Goal: Use online tool/utility: Utilize a website feature to perform a specific function

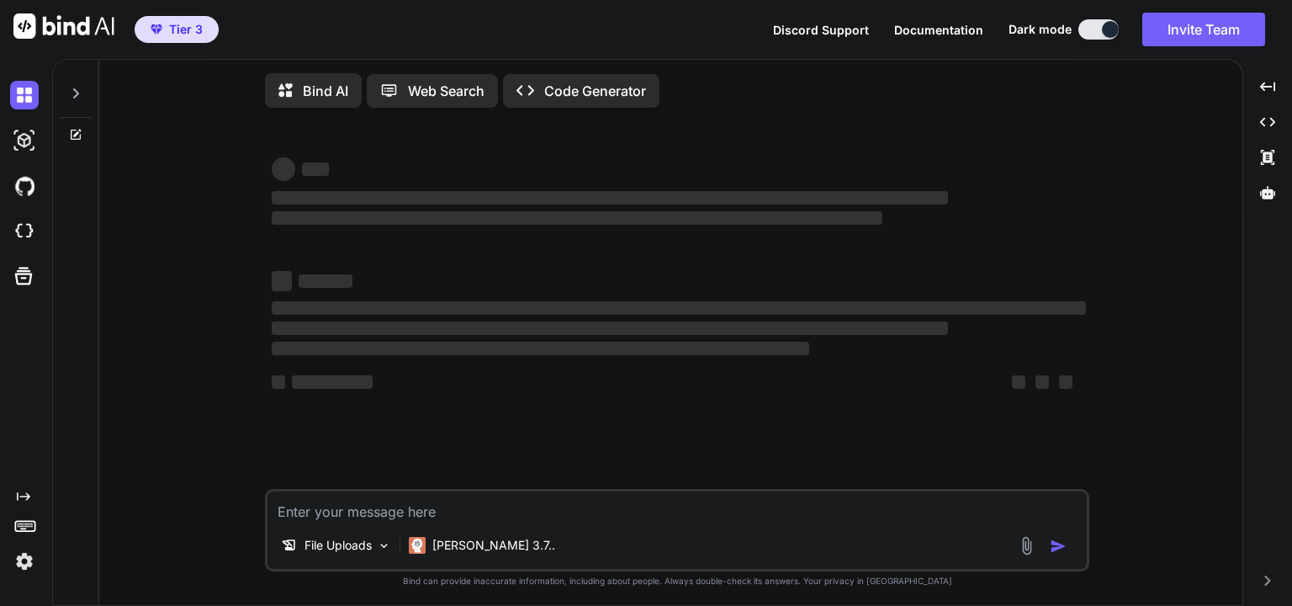
click at [222, 378] on div "‌ ‌ ‌ ‌ ‌ ‌ ‌ ‌ ‌ ‌ ‌ ‌ ‌ ‌ File Uploads [PERSON_NAME] 3.7.. Created with Bind …" at bounding box center [677, 364] width 1129 height 486
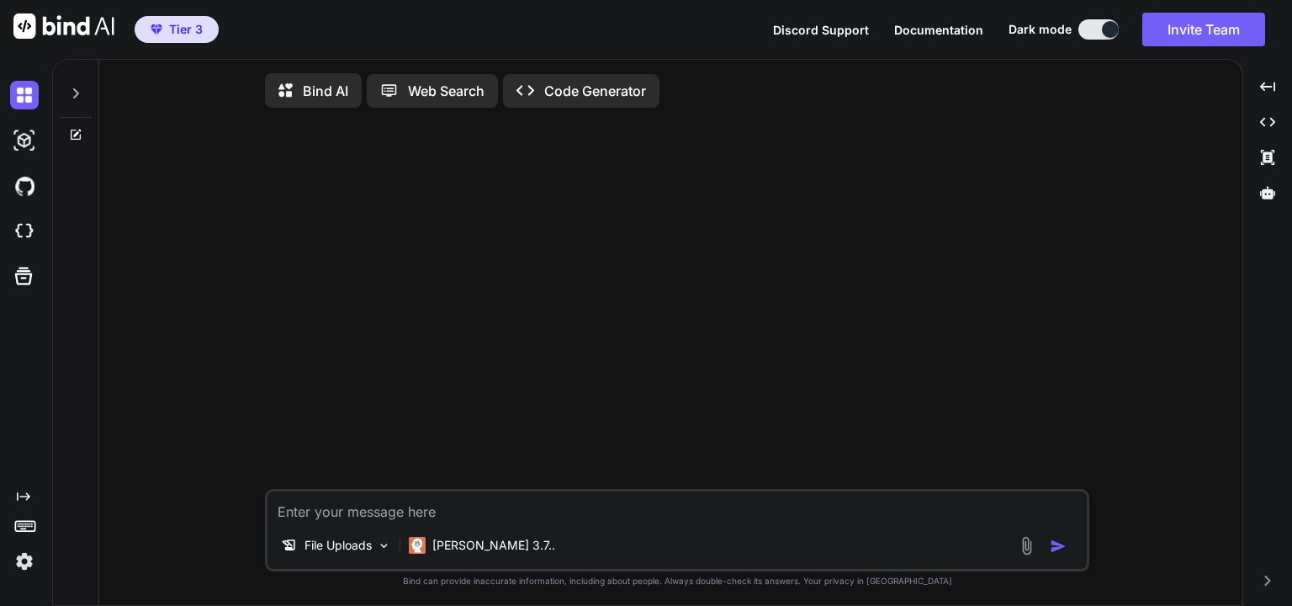
type textarea "x"
click at [1263, 202] on div at bounding box center [1267, 192] width 35 height 29
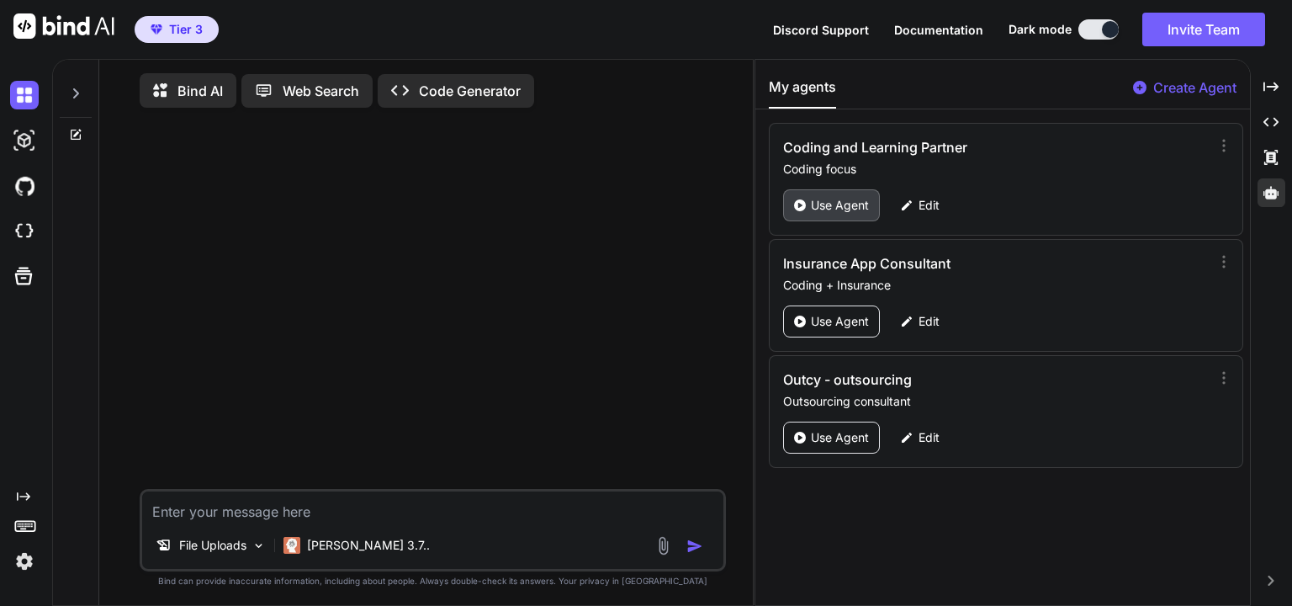
click at [817, 205] on p "Use Agent" at bounding box center [840, 205] width 58 height 17
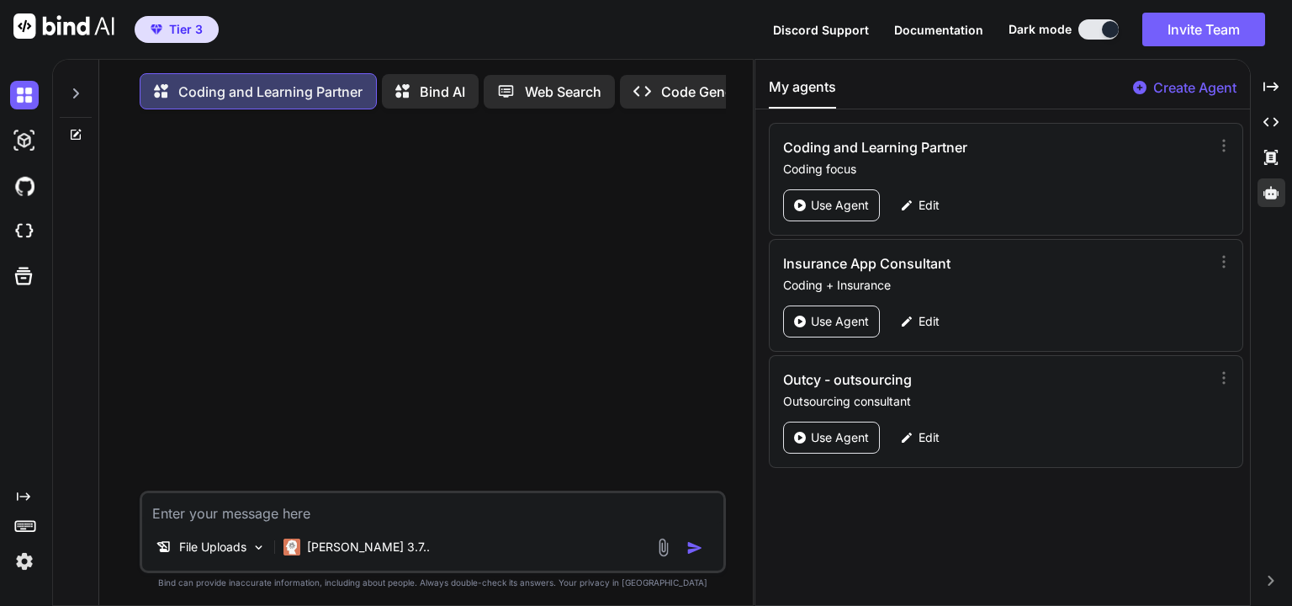
click at [503, 306] on div at bounding box center [434, 307] width 583 height 368
click at [357, 280] on div at bounding box center [434, 307] width 583 height 368
click at [23, 93] on img at bounding box center [24, 95] width 29 height 29
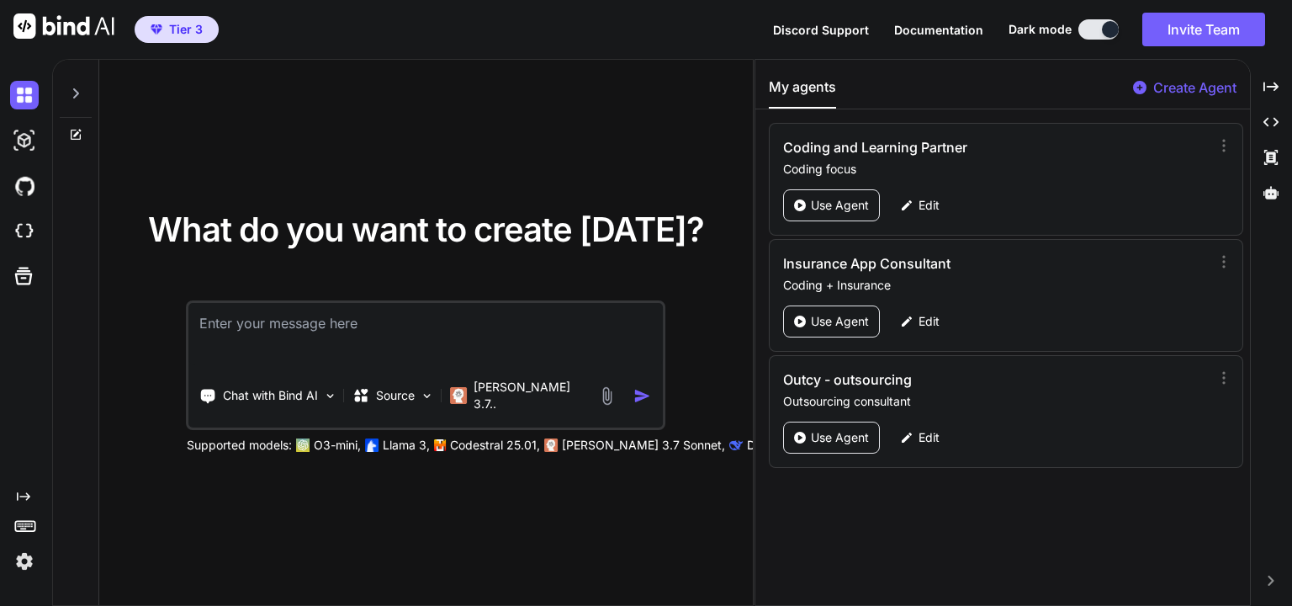
click at [72, 99] on icon at bounding box center [75, 93] width 13 height 13
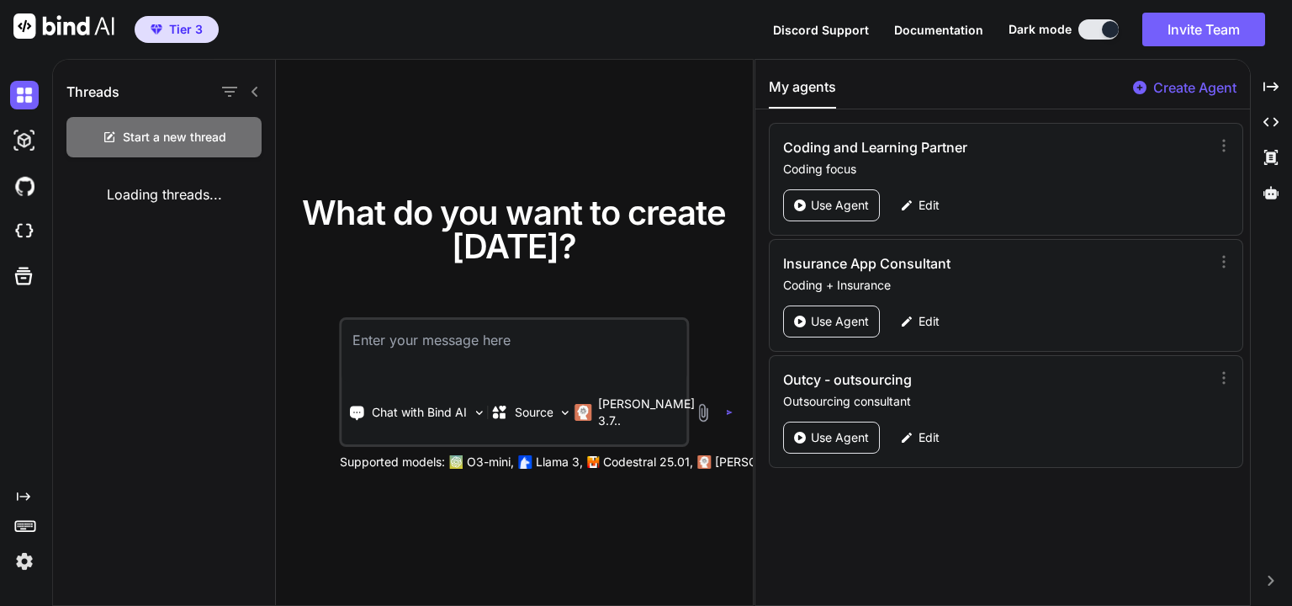
click at [151, 249] on div "Threads Start a new thread Loading threads..." at bounding box center [164, 333] width 223 height 547
click at [204, 341] on div "Threads Start a new thread Loading threads..." at bounding box center [164, 333] width 223 height 547
click at [200, 332] on div "Threads Start a new thread Loading threads..." at bounding box center [164, 333] width 223 height 547
click at [219, 333] on div "Threads Start a new thread Loading threads..." at bounding box center [164, 333] width 223 height 547
click at [161, 190] on div "Loading threads..." at bounding box center [164, 194] width 222 height 47
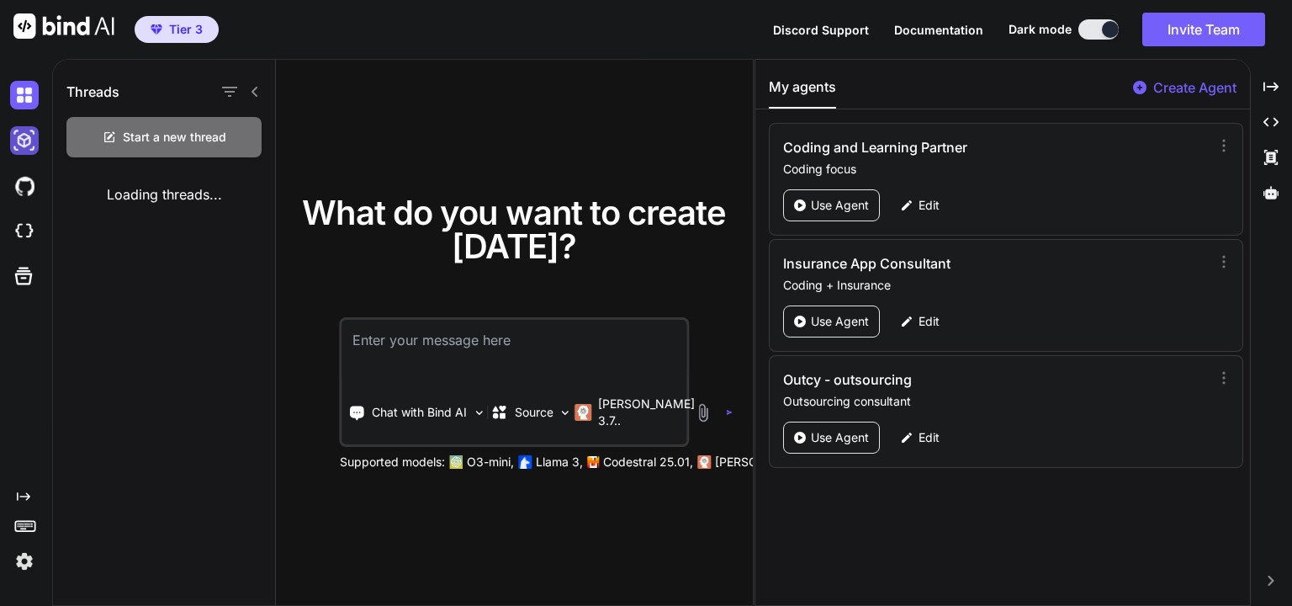
click at [19, 135] on img at bounding box center [24, 140] width 29 height 29
click at [25, 193] on img at bounding box center [24, 186] width 29 height 29
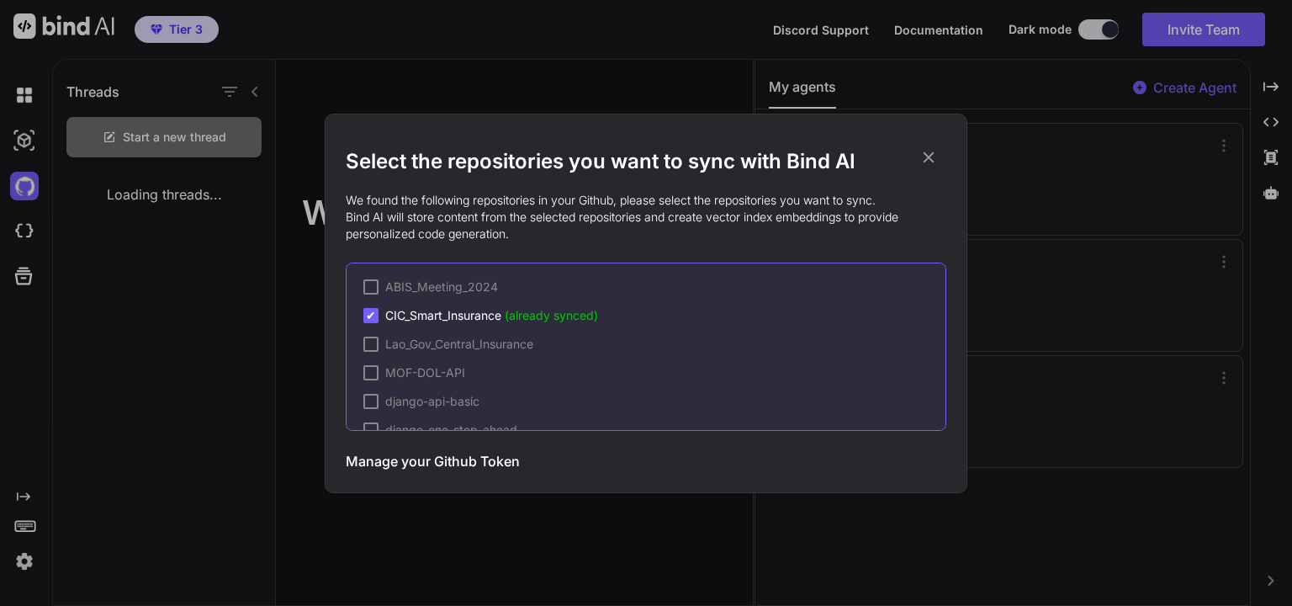
click at [928, 154] on icon at bounding box center [928, 157] width 19 height 19
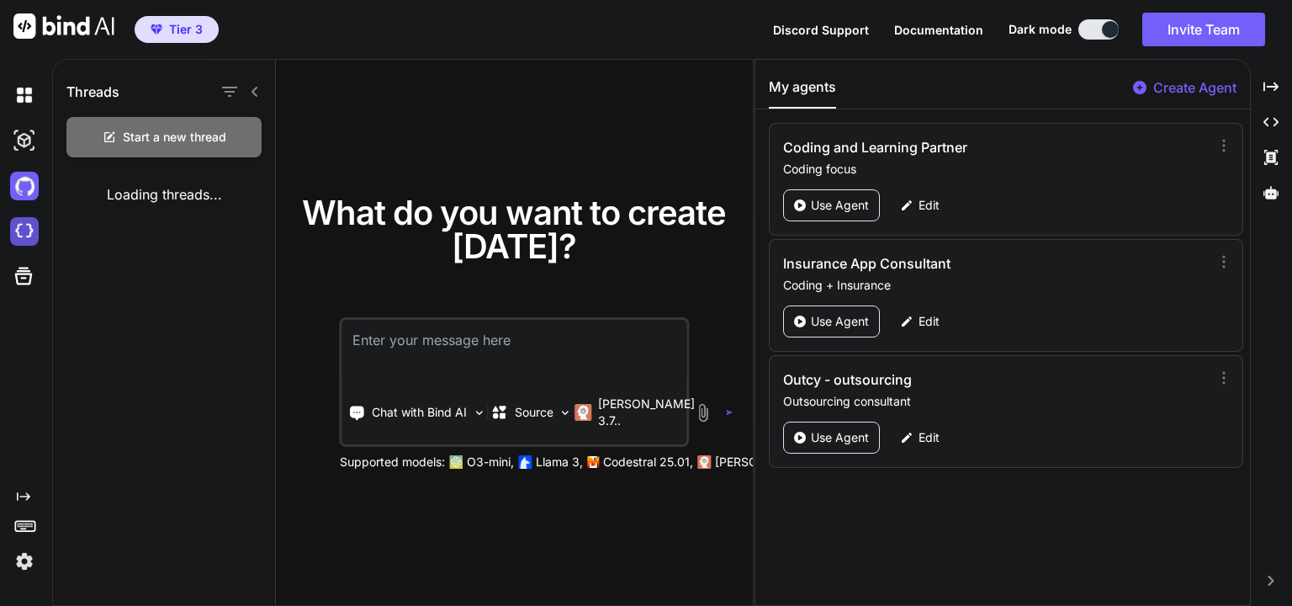
click at [34, 230] on img at bounding box center [24, 231] width 29 height 29
click at [17, 276] on icon at bounding box center [24, 276] width 18 height 18
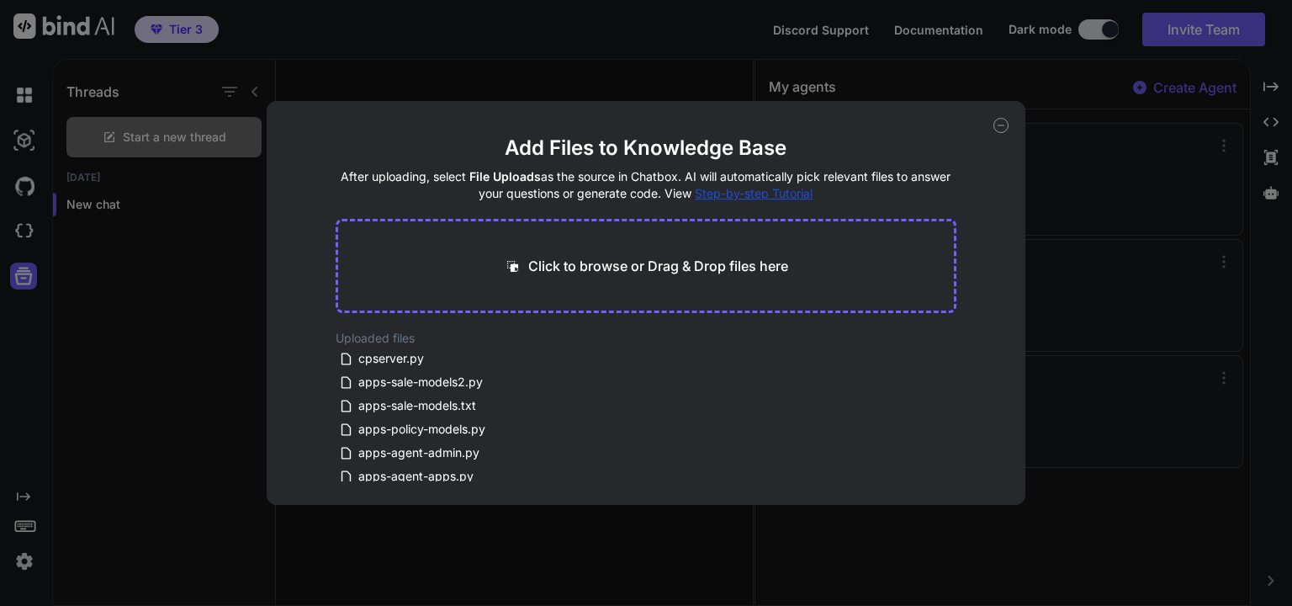
click at [999, 126] on icon at bounding box center [1000, 125] width 15 height 15
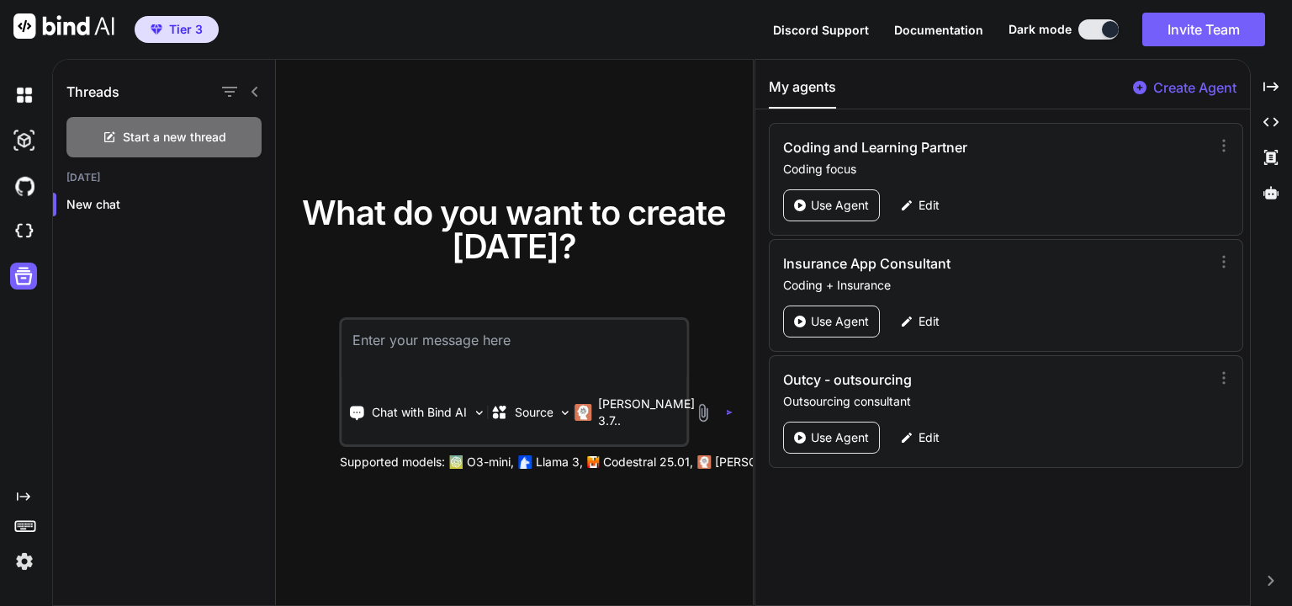
click at [218, 329] on div "Threads Start a new thread Today New chat" at bounding box center [164, 333] width 223 height 547
click at [828, 209] on p "Use Agent" at bounding box center [840, 205] width 58 height 17
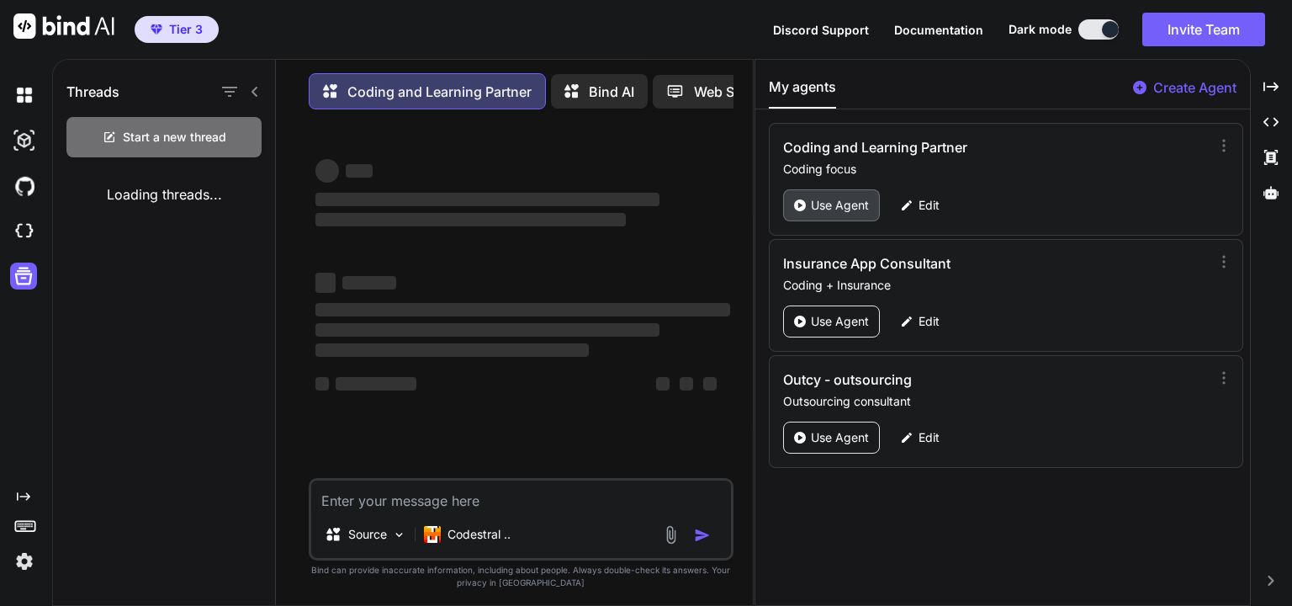
click at [856, 199] on p "Use Agent" at bounding box center [840, 205] width 58 height 17
click at [34, 98] on img at bounding box center [24, 95] width 29 height 29
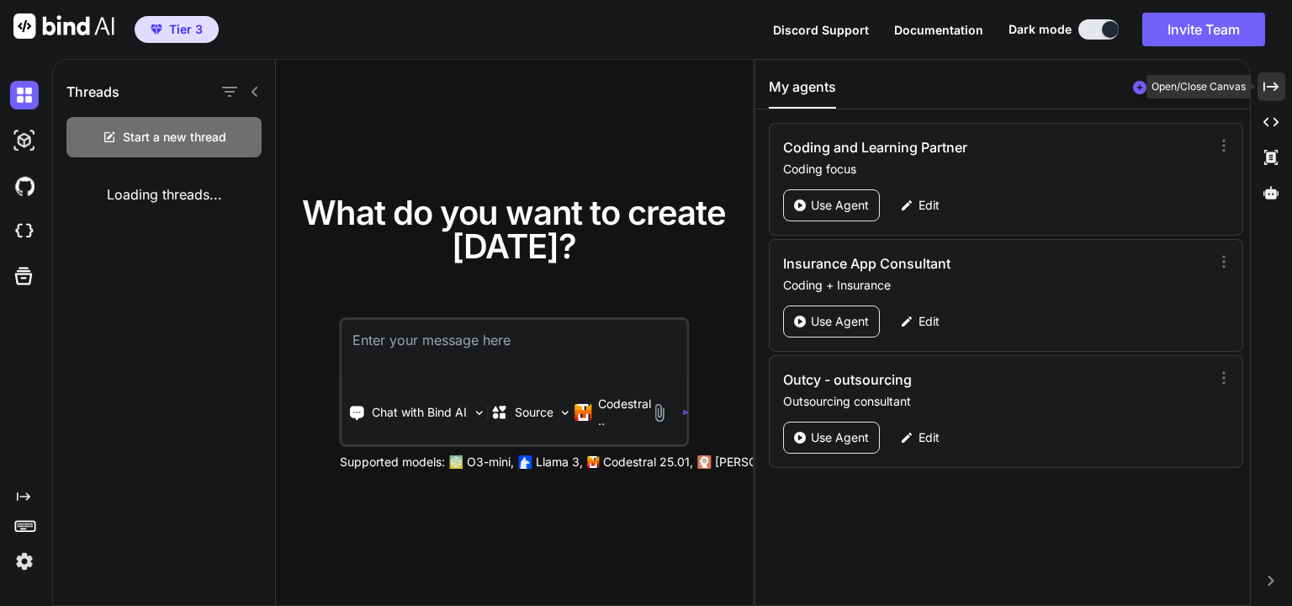
click at [1280, 92] on div "Created with Pixso." at bounding box center [1271, 86] width 28 height 29
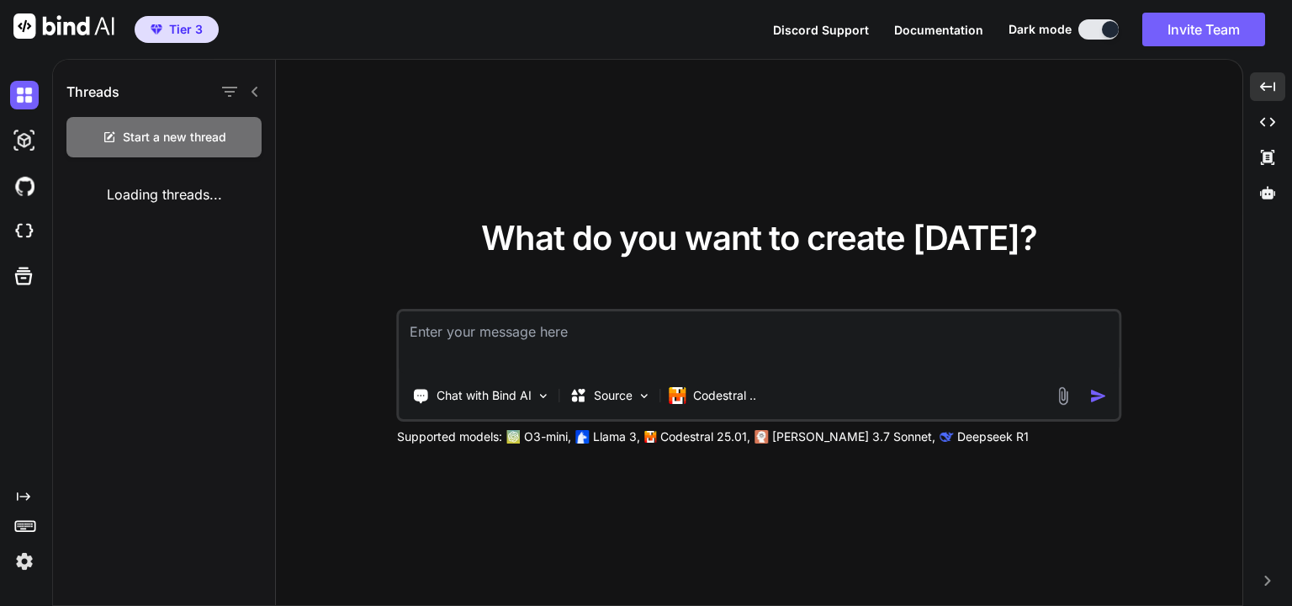
click at [620, 244] on span "What do you want to create today?" at bounding box center [759, 237] width 556 height 41
click at [730, 244] on span "What do you want to create today?" at bounding box center [759, 237] width 556 height 41
click at [569, 334] on textarea at bounding box center [758, 342] width 719 height 62
click at [572, 341] on textarea at bounding box center [758, 342] width 719 height 62
click at [522, 396] on p "Chat with Bind AI" at bounding box center [483, 395] width 95 height 17
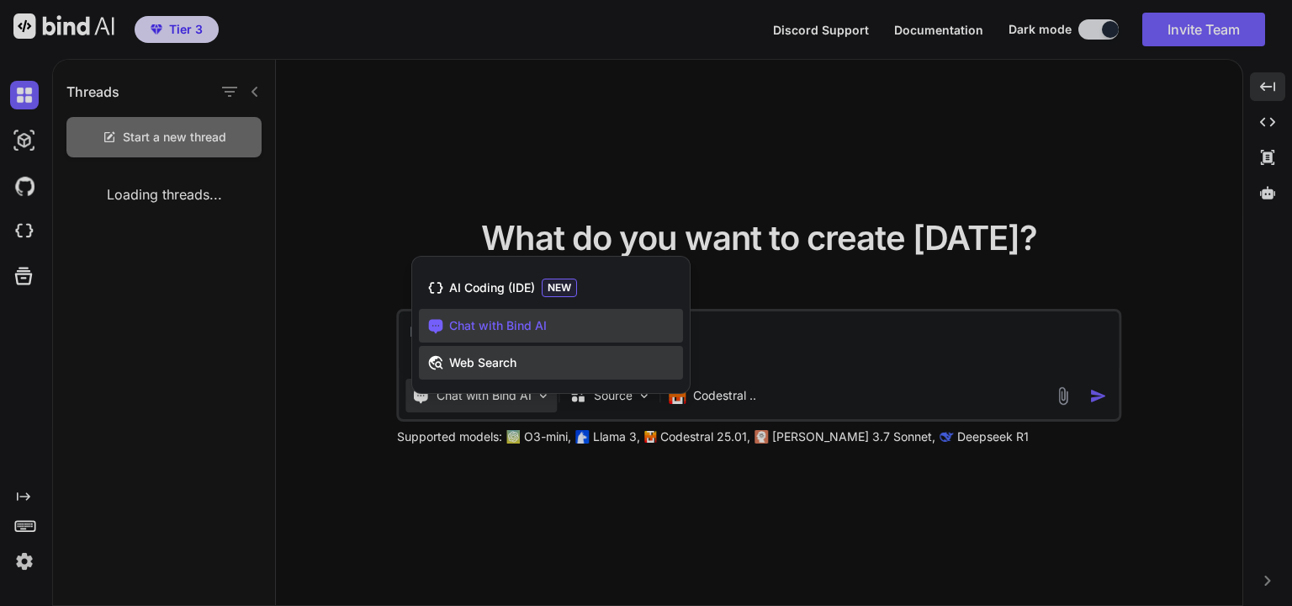
click at [525, 358] on div "Web Search" at bounding box center [551, 363] width 264 height 34
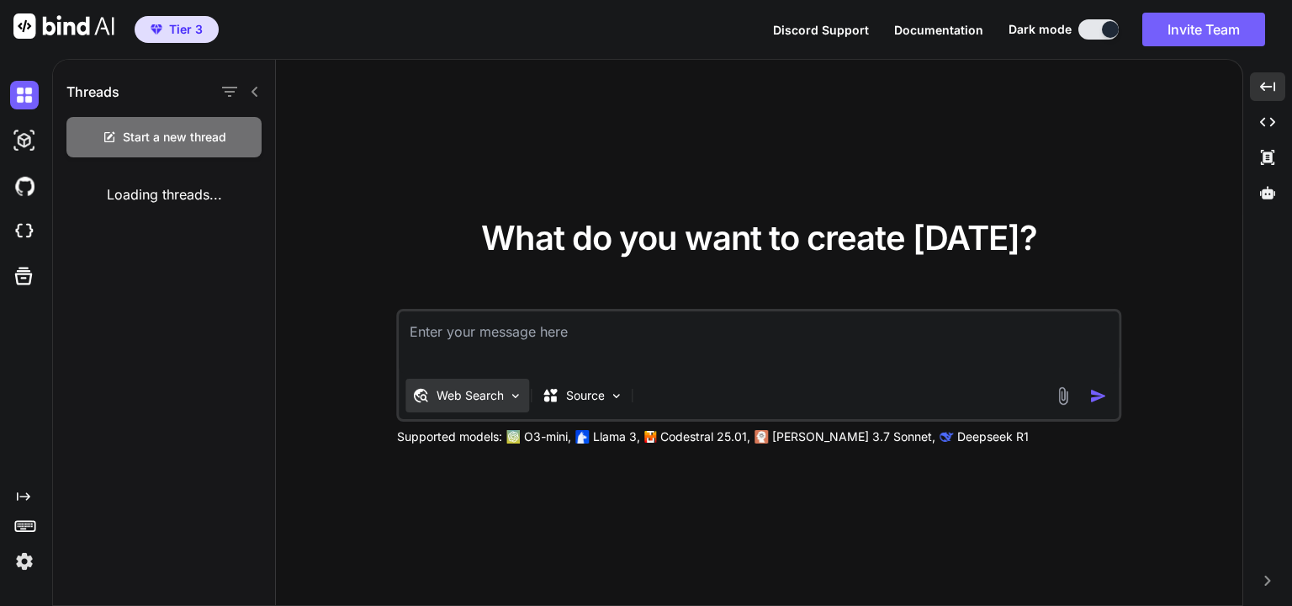
click at [501, 394] on p "Web Search" at bounding box center [469, 395] width 67 height 17
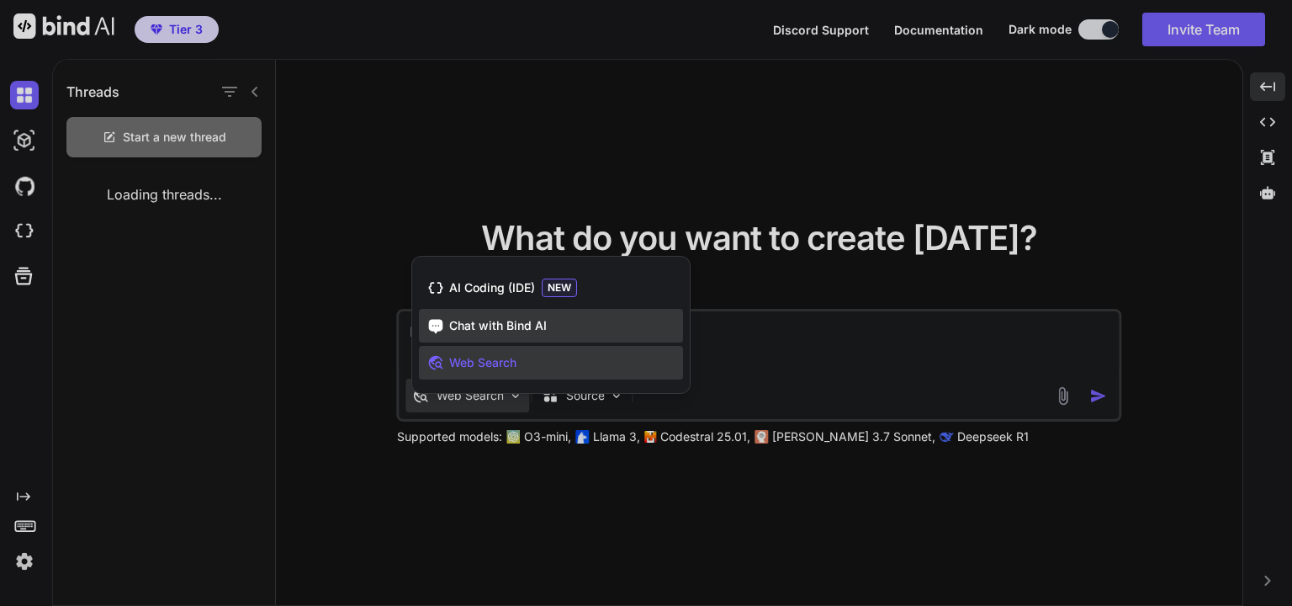
click at [521, 331] on span "Chat with Bind AI" at bounding box center [498, 325] width 98 height 17
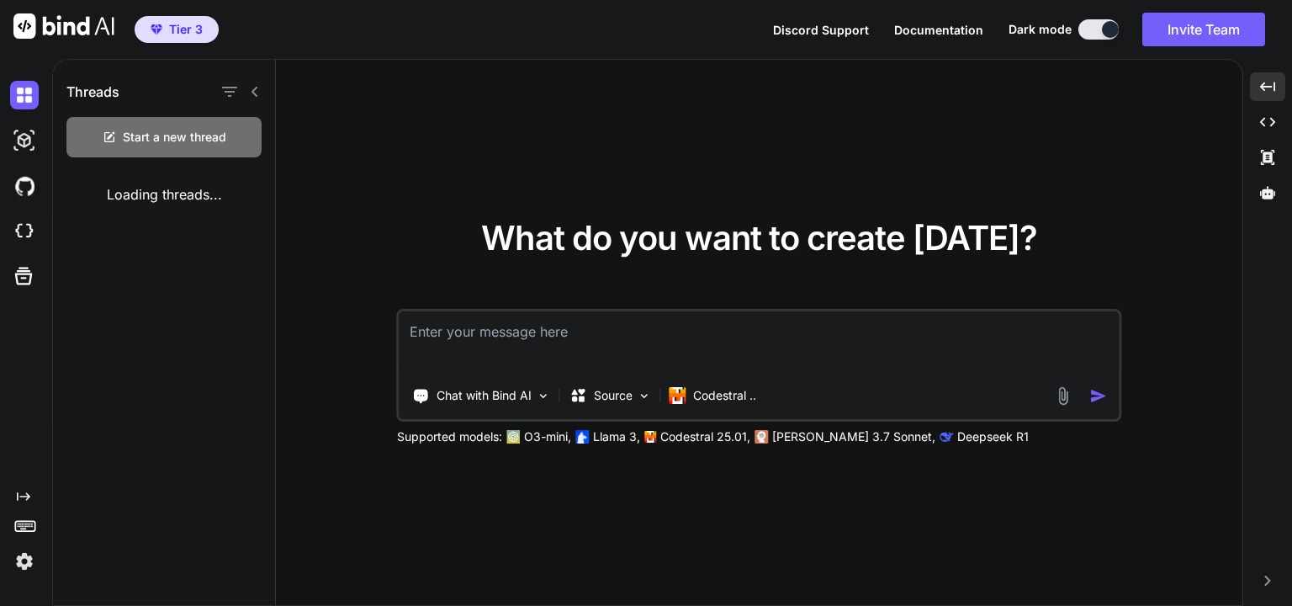
click at [805, 151] on div "What do you want to create today? Chat with Bind AI Source Codestral .. Support…" at bounding box center [759, 333] width 966 height 547
click at [14, 559] on img at bounding box center [24, 561] width 29 height 29
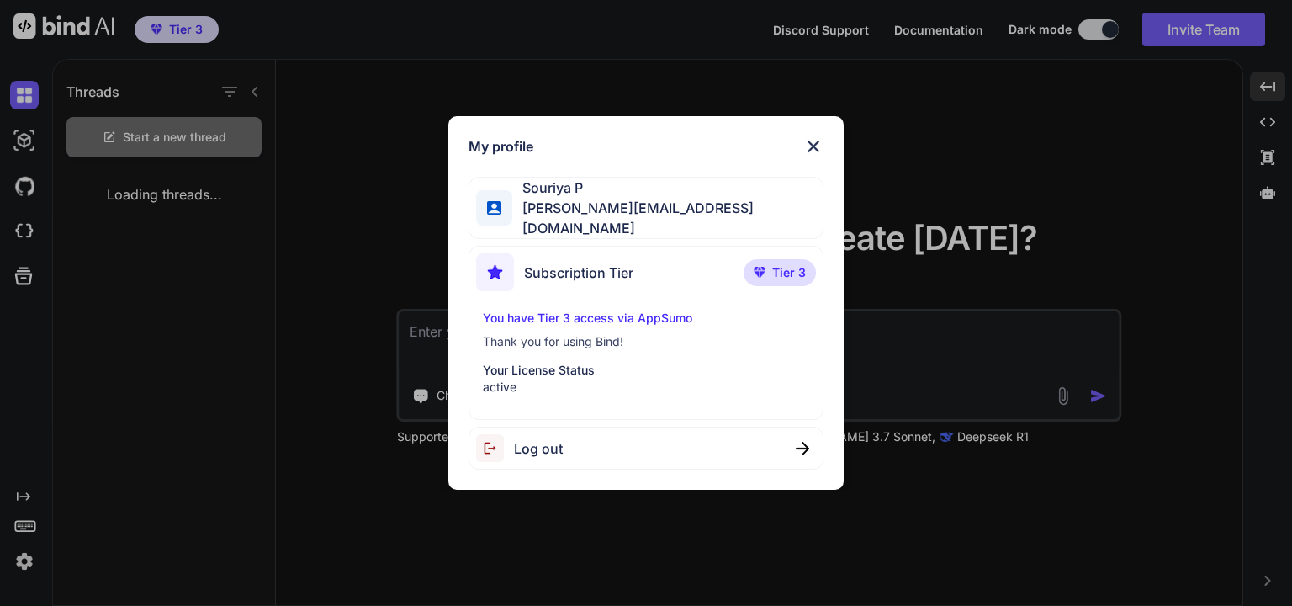
click at [576, 444] on div "Log out" at bounding box center [645, 447] width 354 height 43
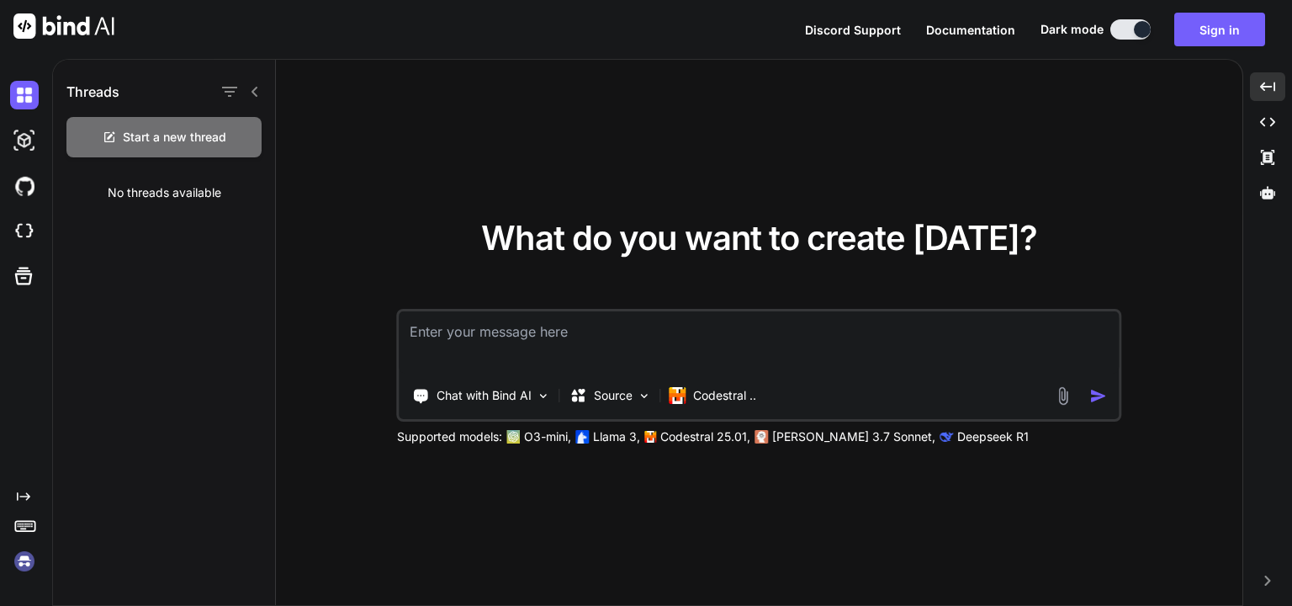
click at [1045, 145] on div "What do you want to create today? Chat with Bind AI Source Codestral .. Support…" at bounding box center [759, 333] width 966 height 547
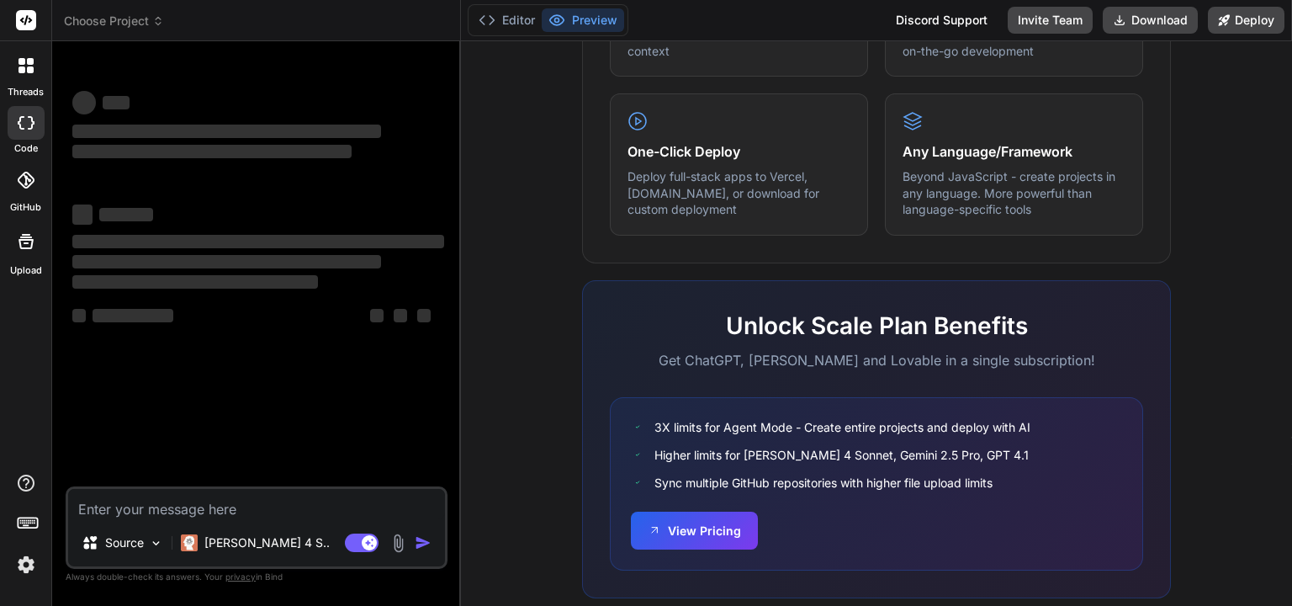
scroll to position [1035, 0]
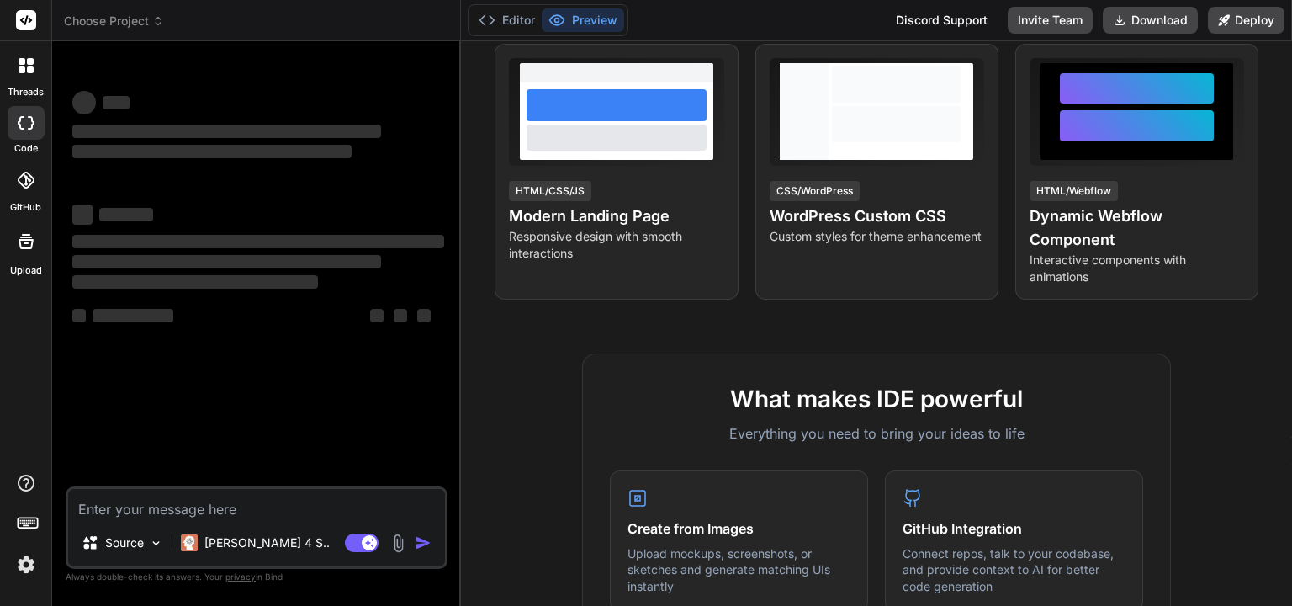
type textarea "x"
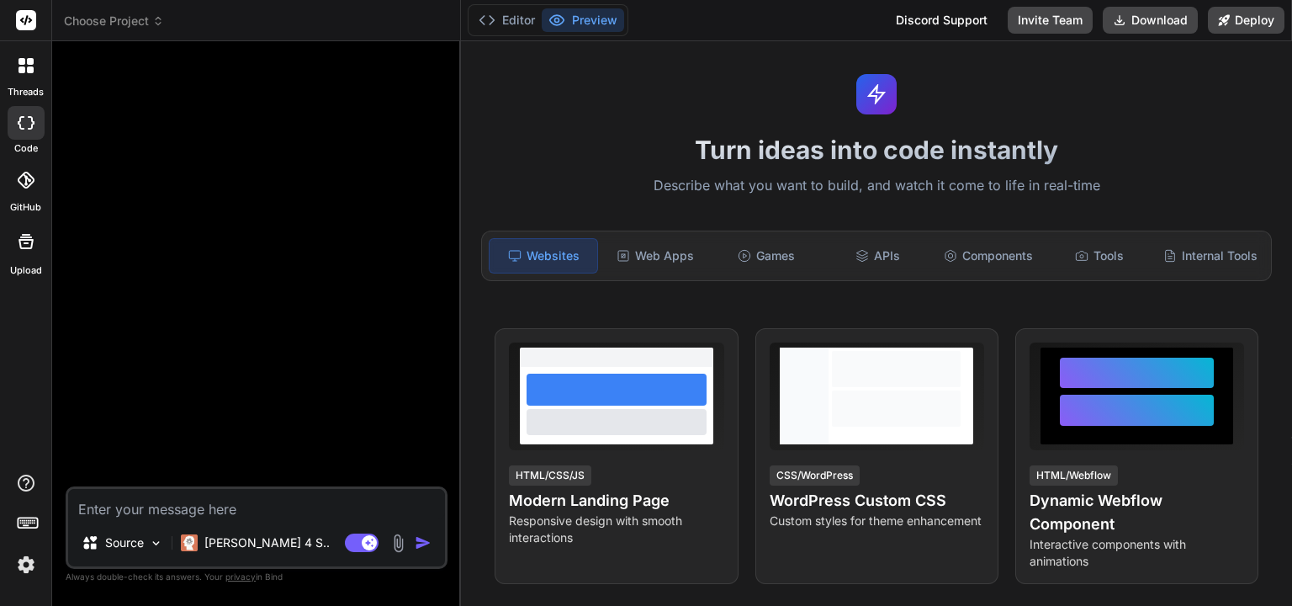
scroll to position [0, 0]
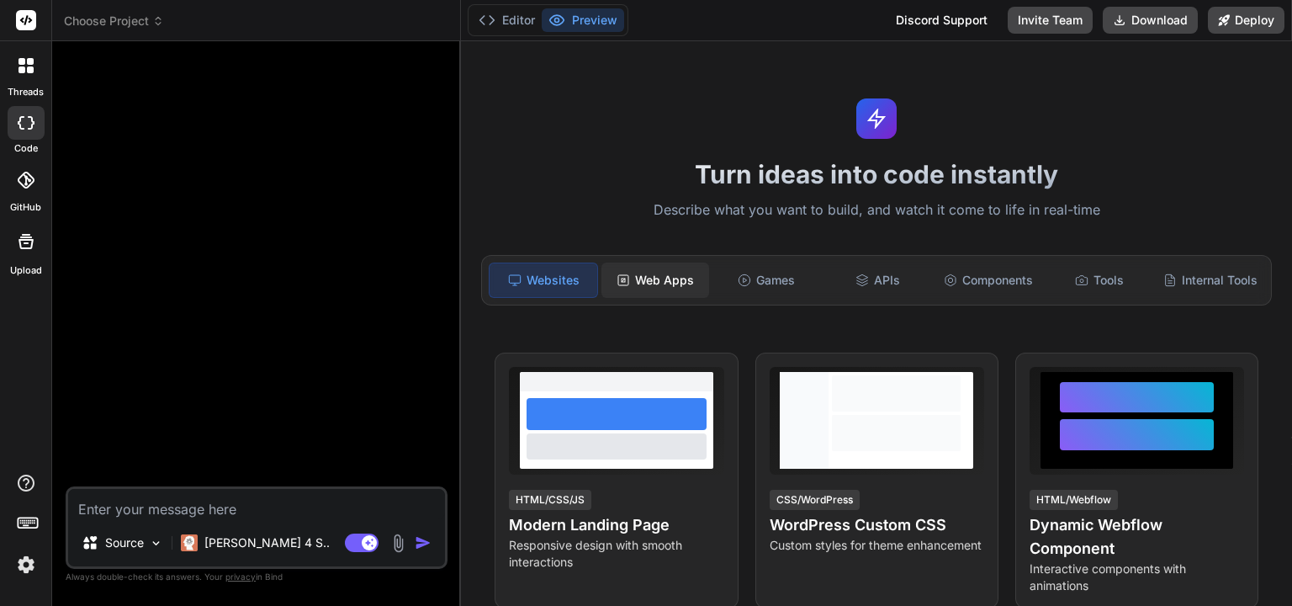
click at [652, 284] on div "Web Apps" at bounding box center [655, 279] width 108 height 35
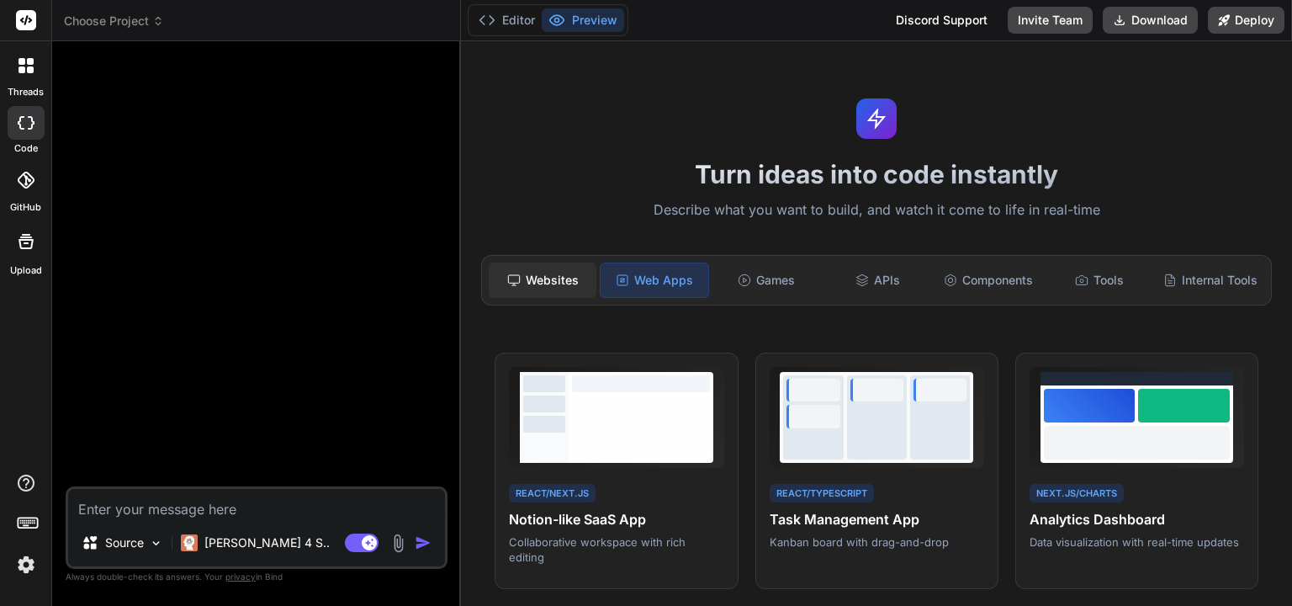
click at [548, 274] on div "Websites" at bounding box center [543, 279] width 108 height 35
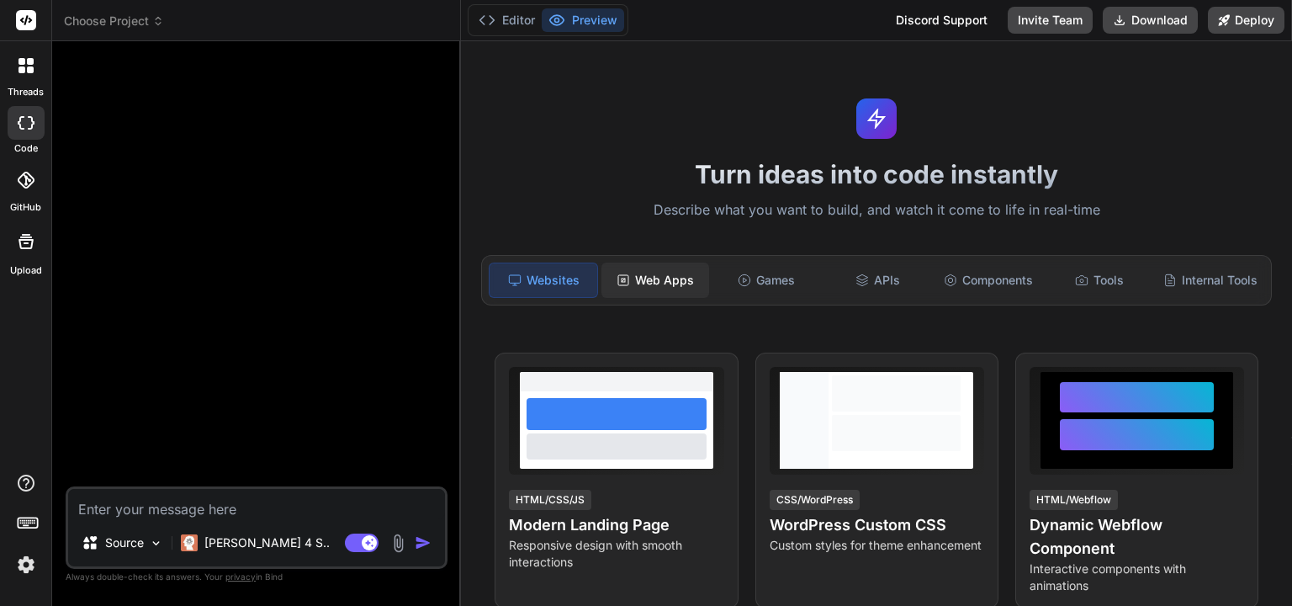
click at [638, 279] on div "Web Apps" at bounding box center [655, 279] width 108 height 35
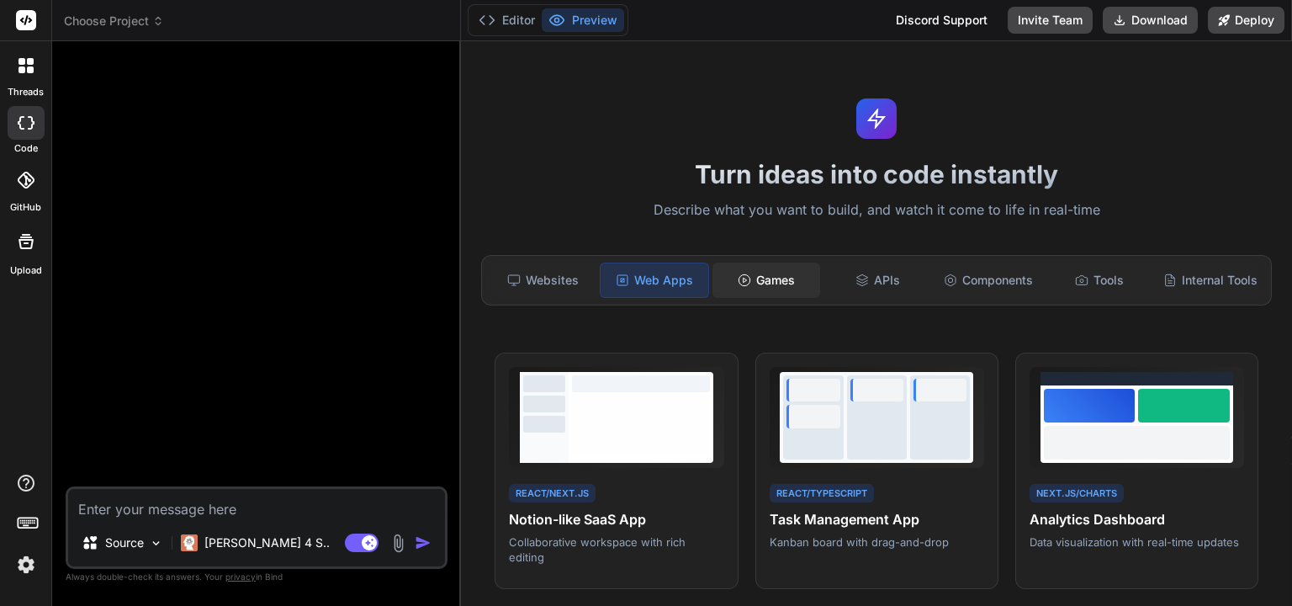
click at [793, 286] on div "Games" at bounding box center [766, 279] width 108 height 35
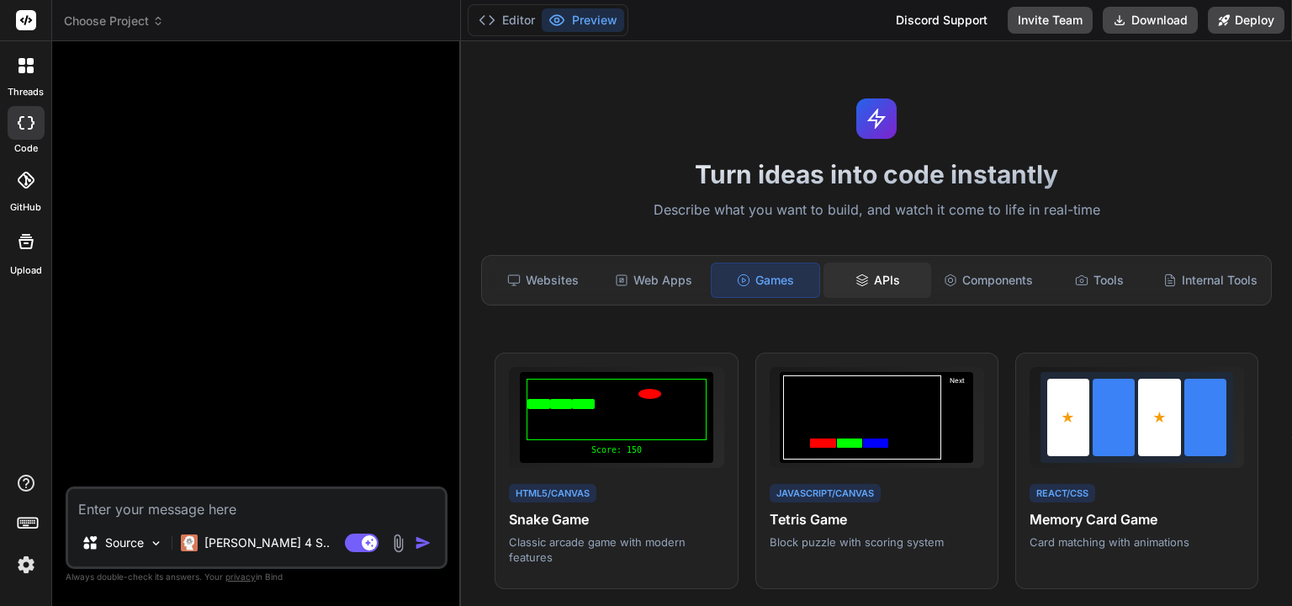
click at [892, 288] on div "APIs" at bounding box center [877, 279] width 108 height 35
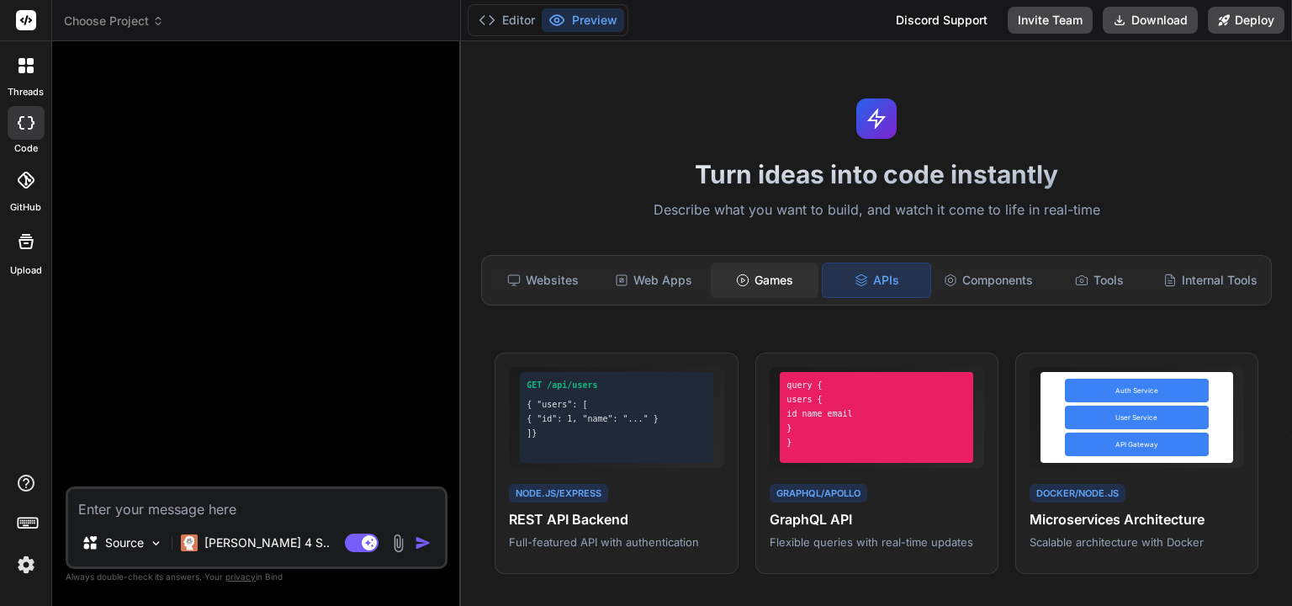
click at [755, 278] on div "Games" at bounding box center [765, 279] width 108 height 35
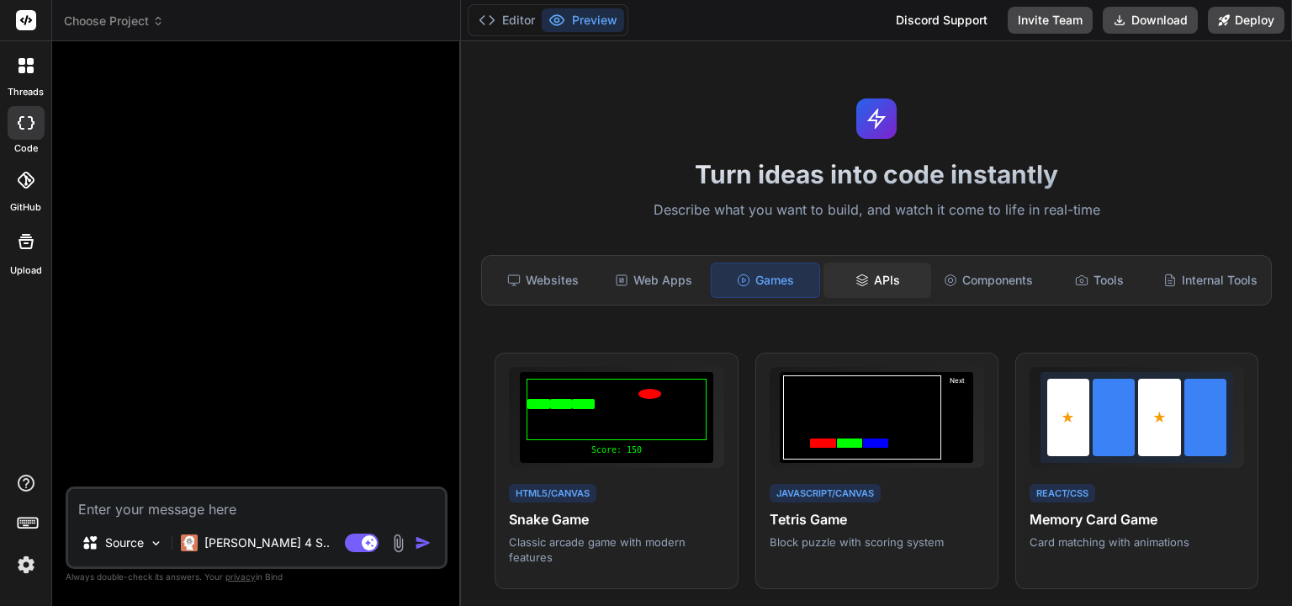
click at [891, 274] on div "APIs" at bounding box center [877, 279] width 108 height 35
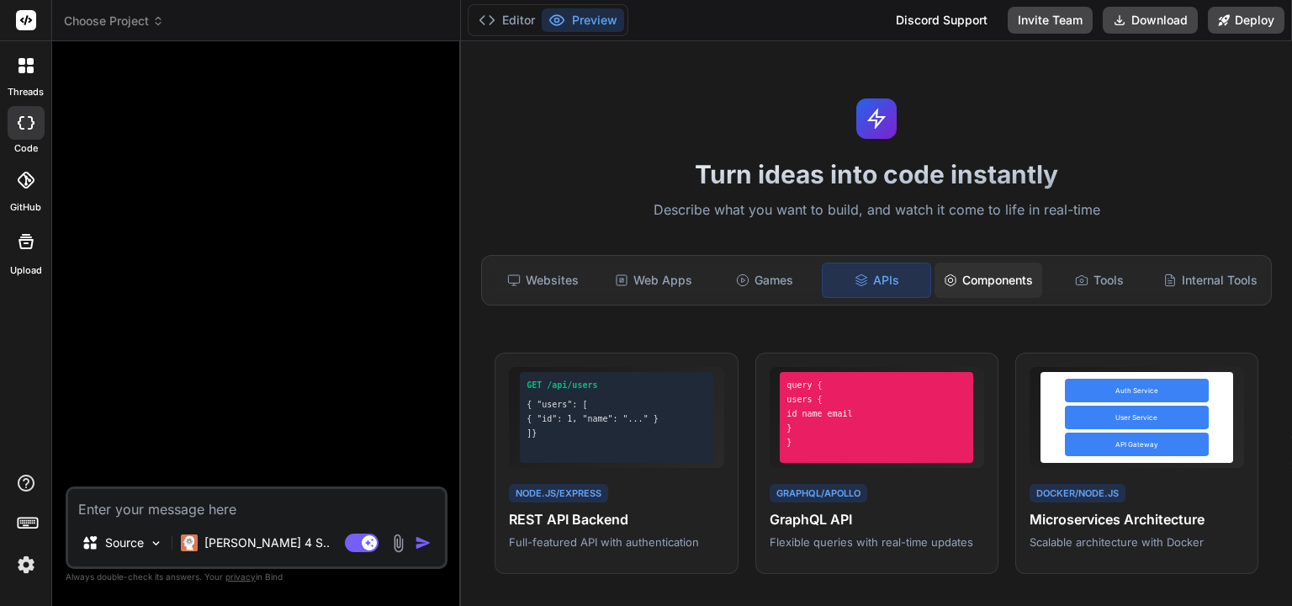
click at [978, 283] on div "Components" at bounding box center [988, 279] width 108 height 35
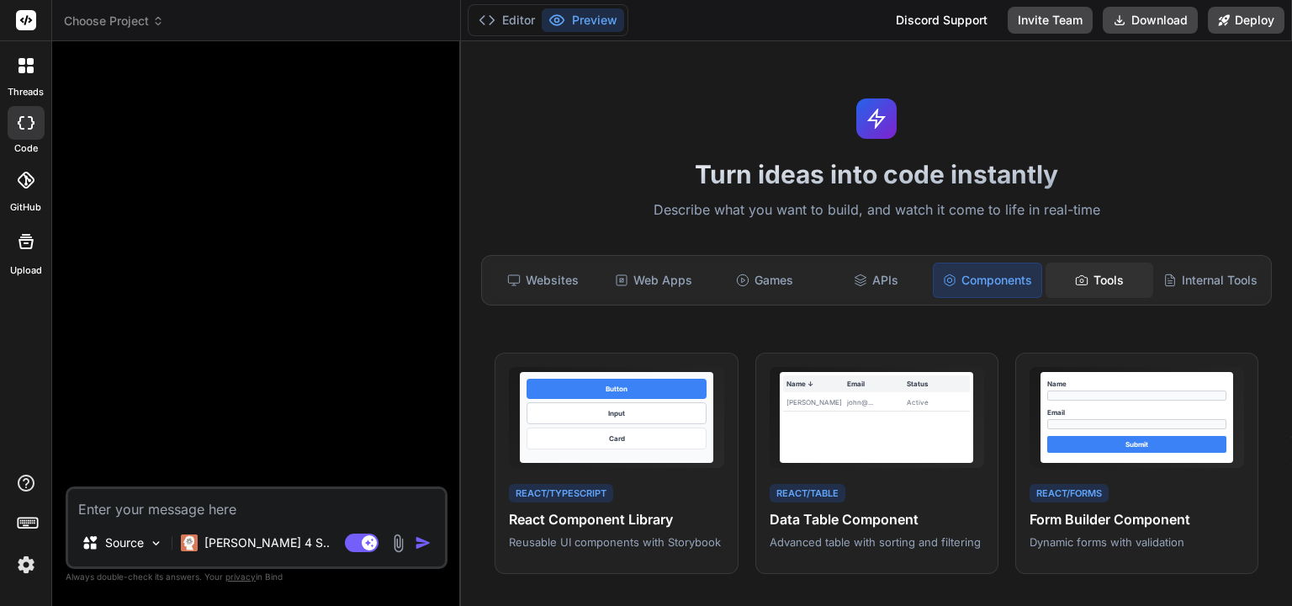
click at [1097, 282] on div "Tools" at bounding box center [1099, 279] width 108 height 35
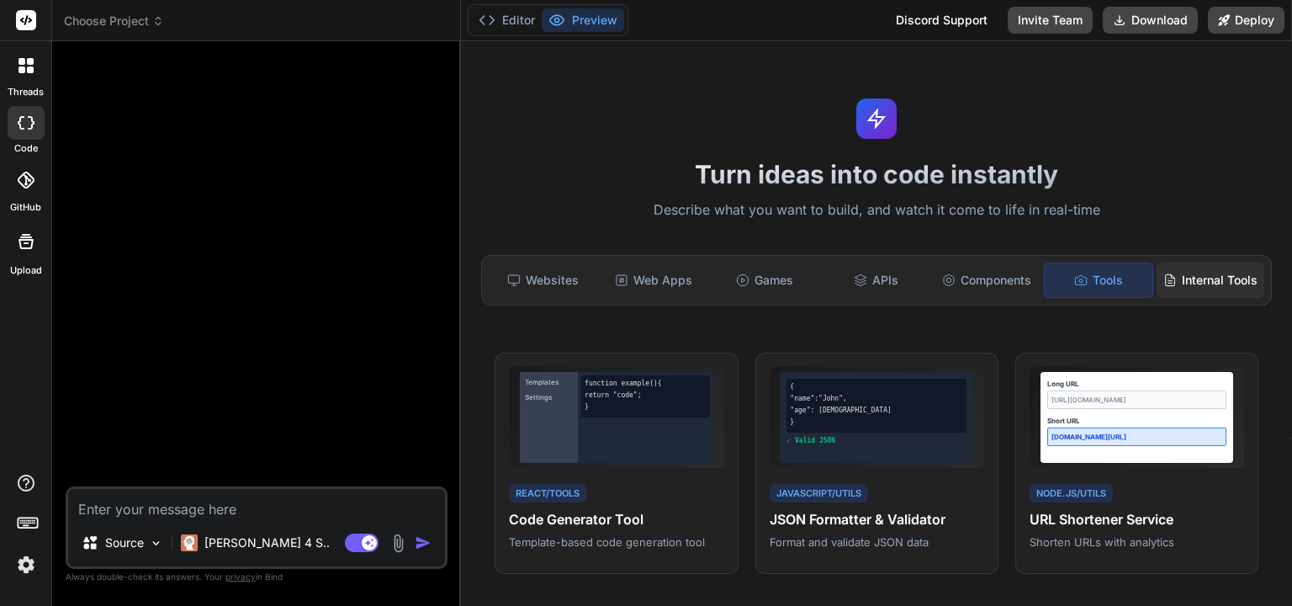
click at [1185, 292] on div "Internal Tools" at bounding box center [1210, 279] width 108 height 35
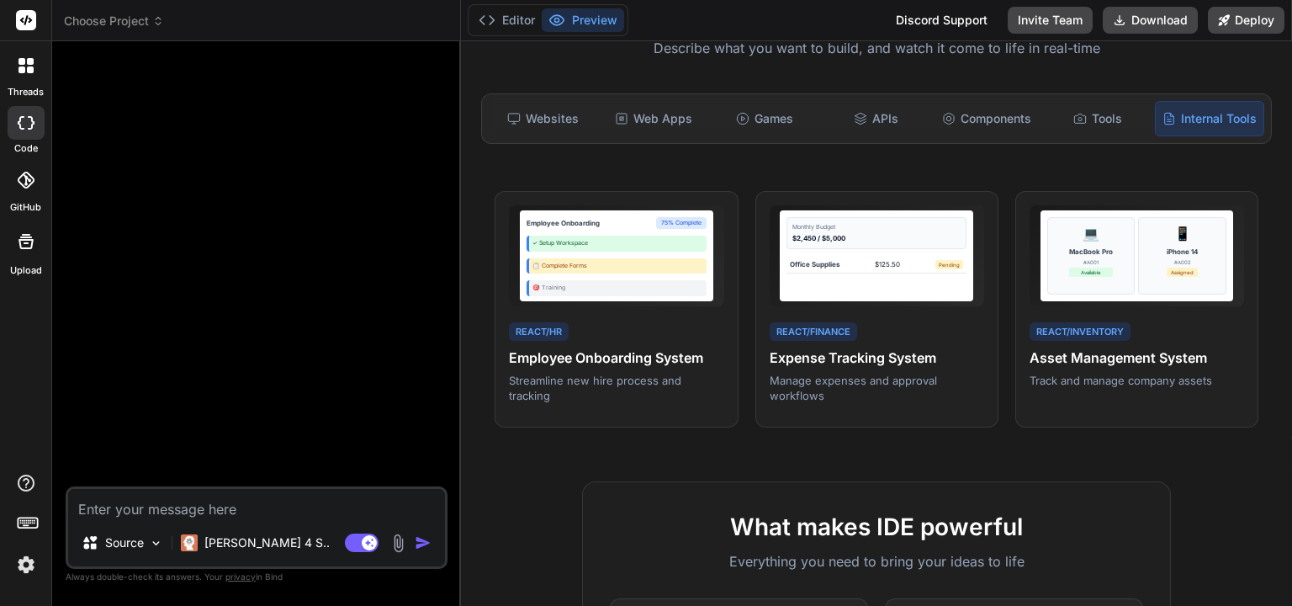
scroll to position [81, 0]
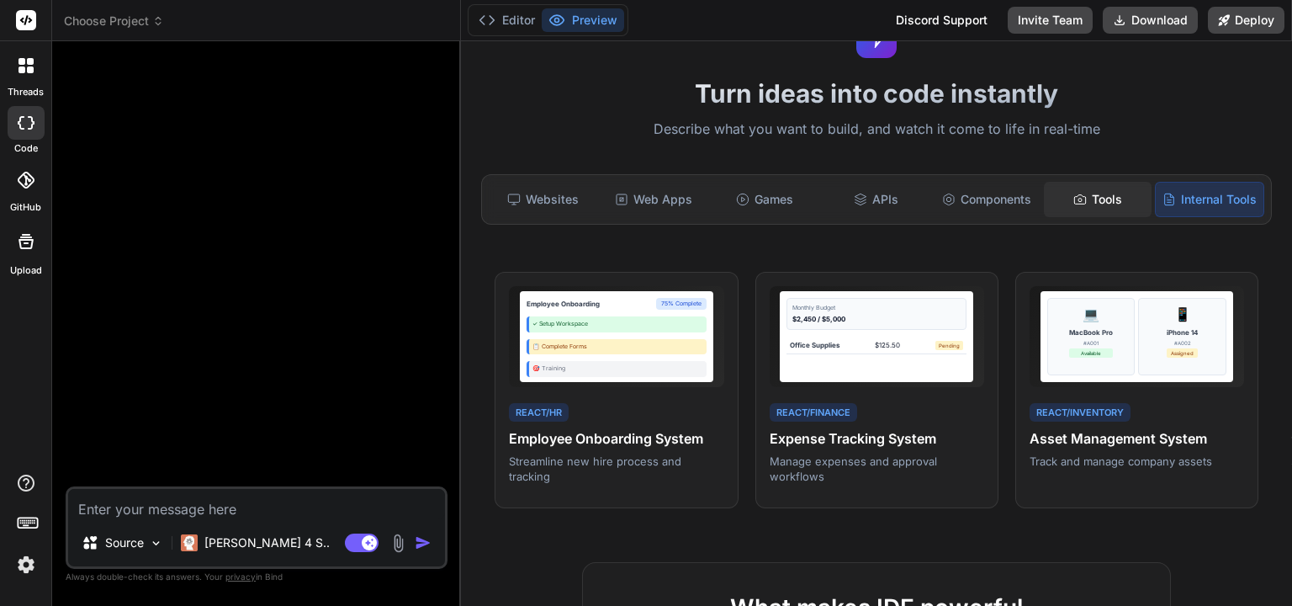
click at [1075, 195] on icon at bounding box center [1079, 199] width 13 height 13
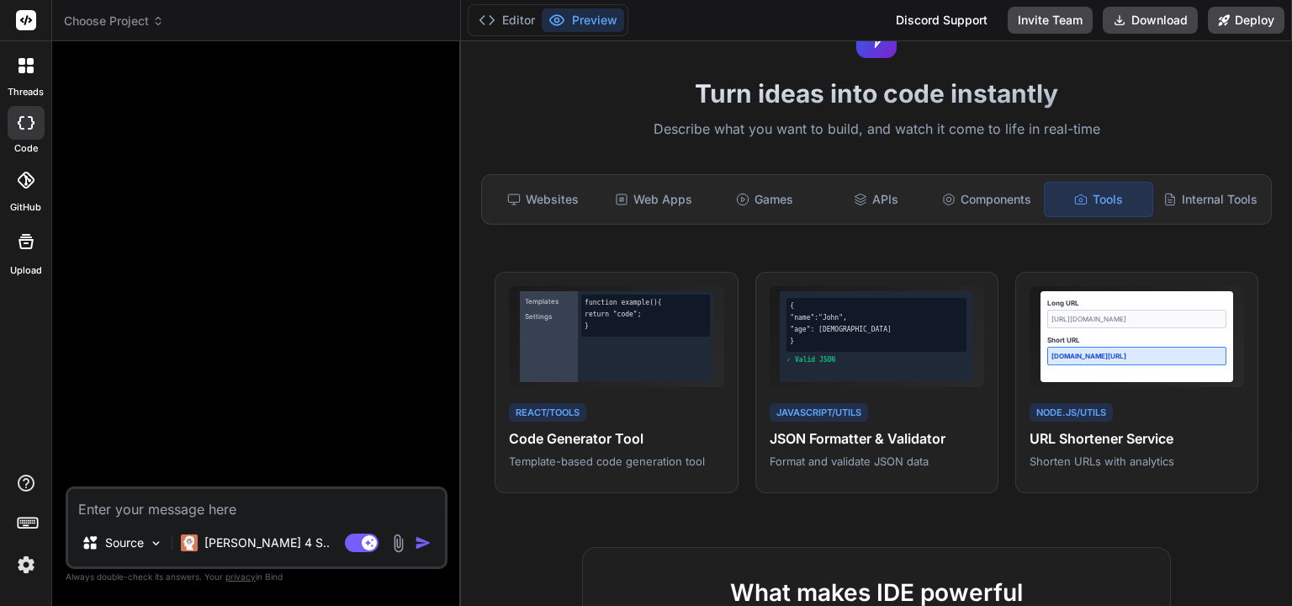
click at [989, 256] on div "Turn ideas into code instantly Describe what you want to build, and watch it co…" at bounding box center [876, 323] width 831 height 564
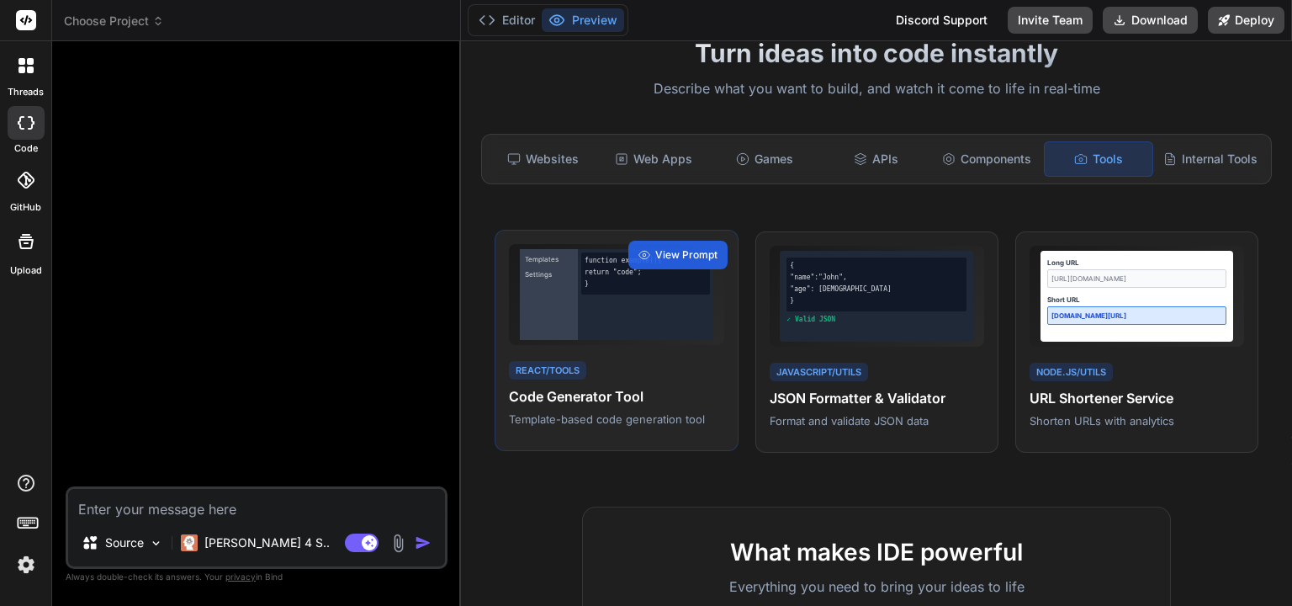
scroll to position [161, 0]
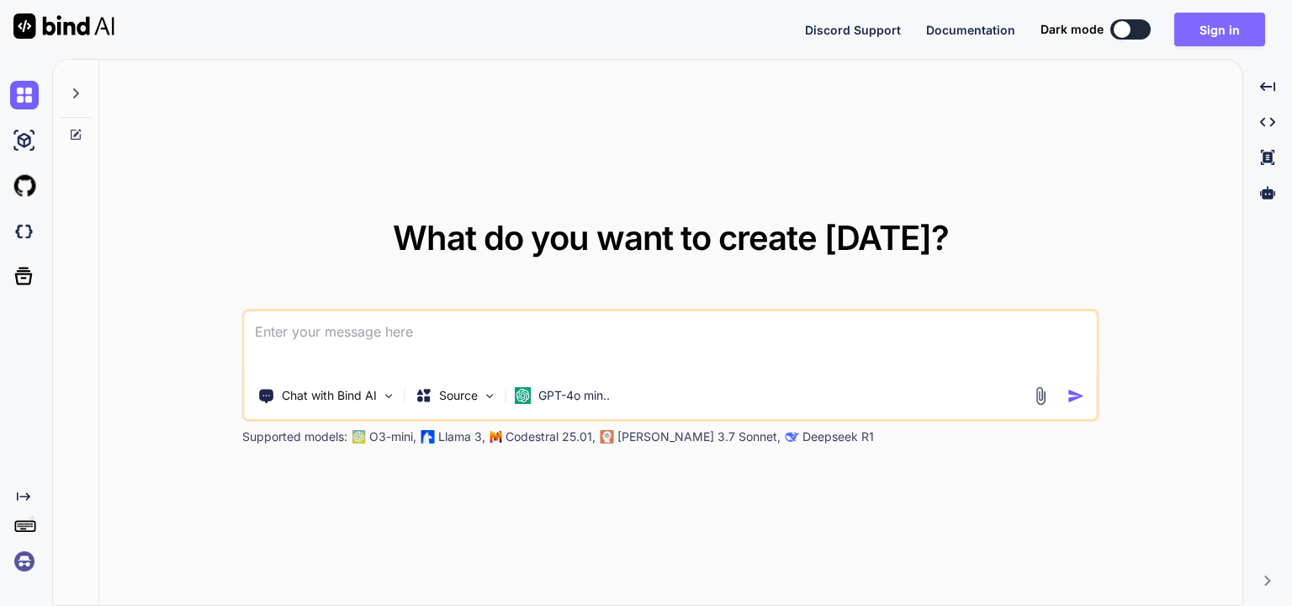
click at [1218, 36] on button "Sign in" at bounding box center [1219, 30] width 91 height 34
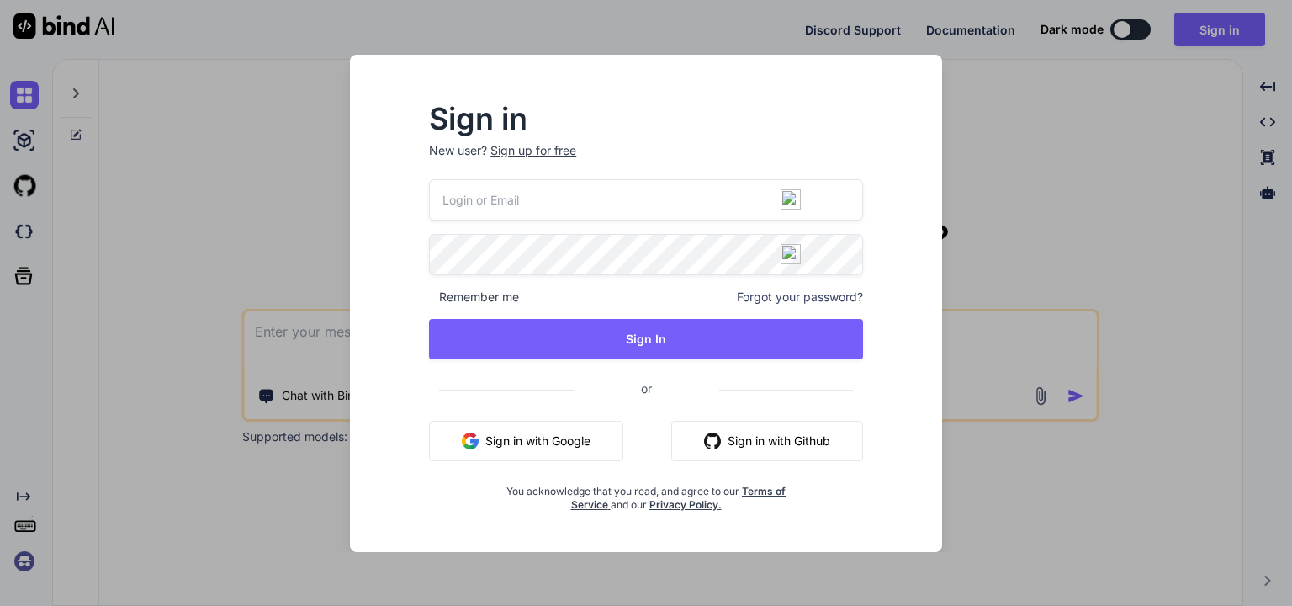
click at [534, 431] on button "Sign in with Google" at bounding box center [526, 441] width 194 height 40
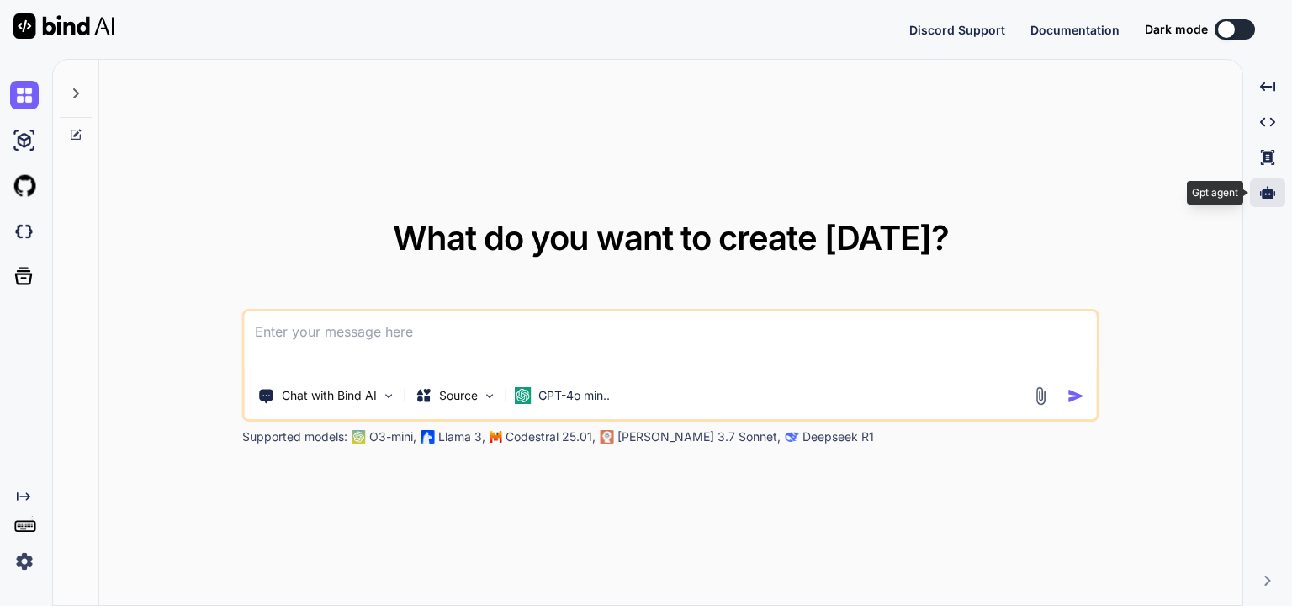
click at [1263, 188] on icon at bounding box center [1267, 192] width 15 height 15
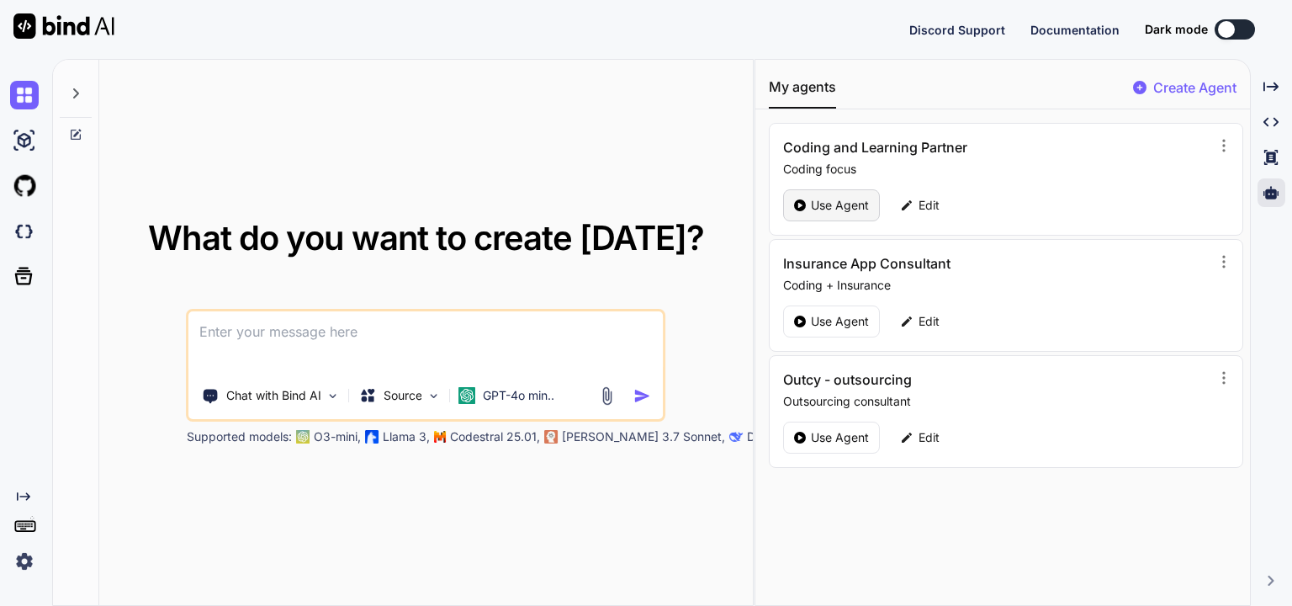
click at [864, 201] on p "Use Agent" at bounding box center [840, 205] width 58 height 17
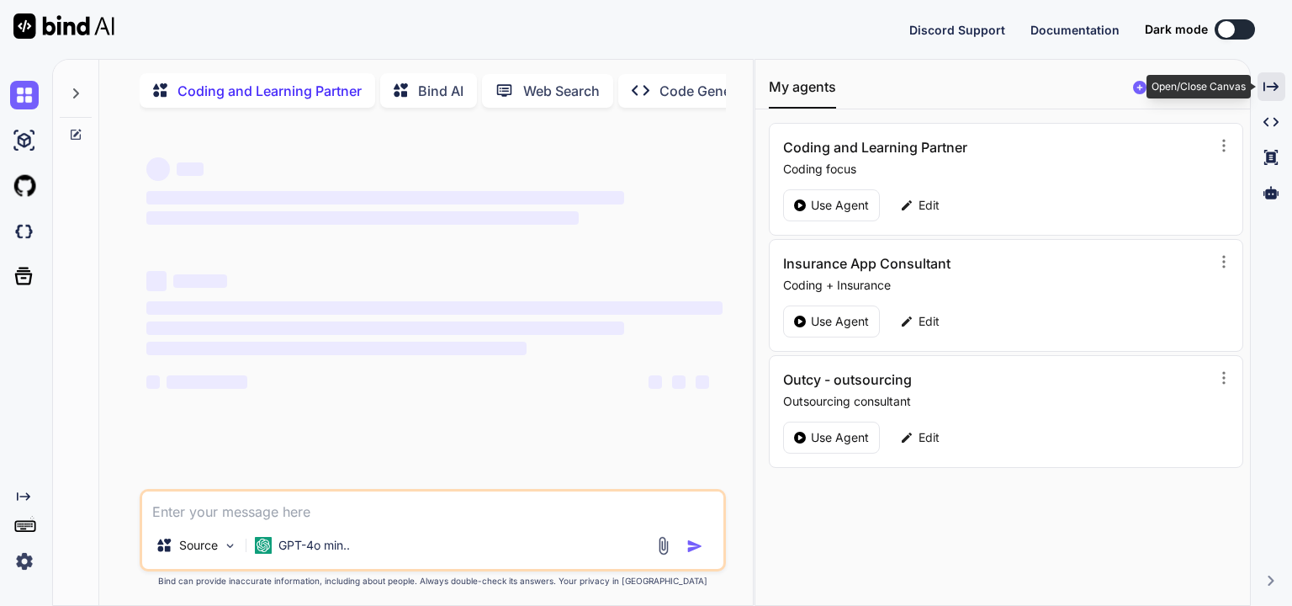
click at [1272, 81] on icon "Created with Pixso." at bounding box center [1270, 86] width 15 height 15
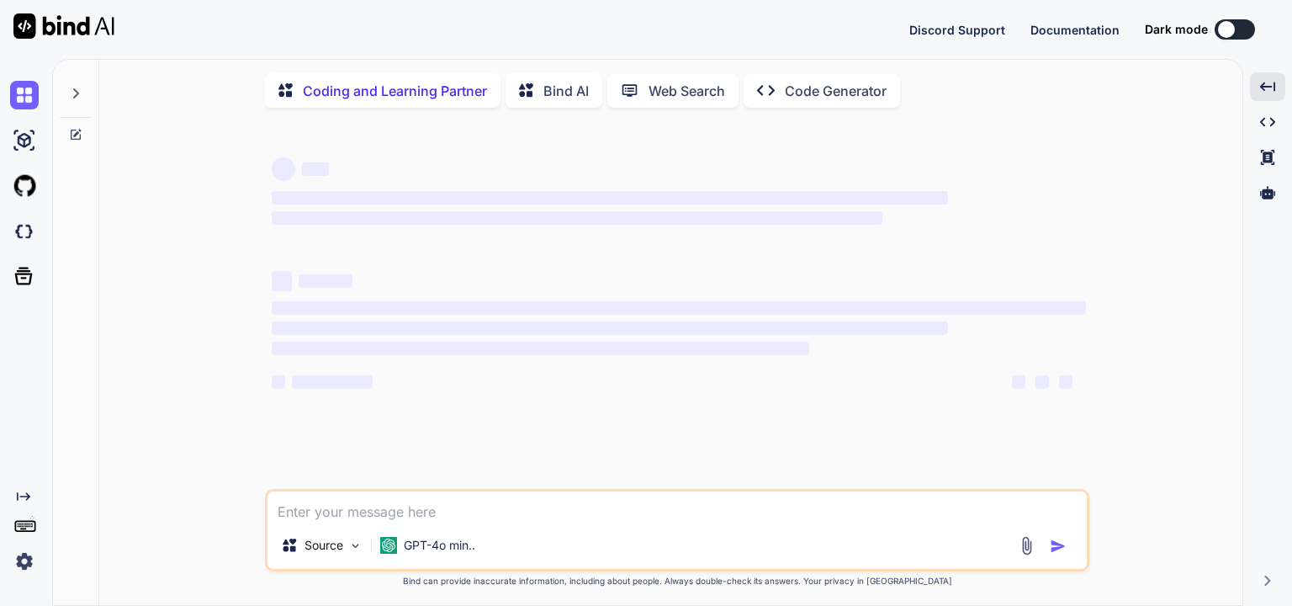
click at [394, 515] on textarea at bounding box center [676, 506] width 819 height 30
click at [347, 543] on div "Source" at bounding box center [321, 545] width 95 height 34
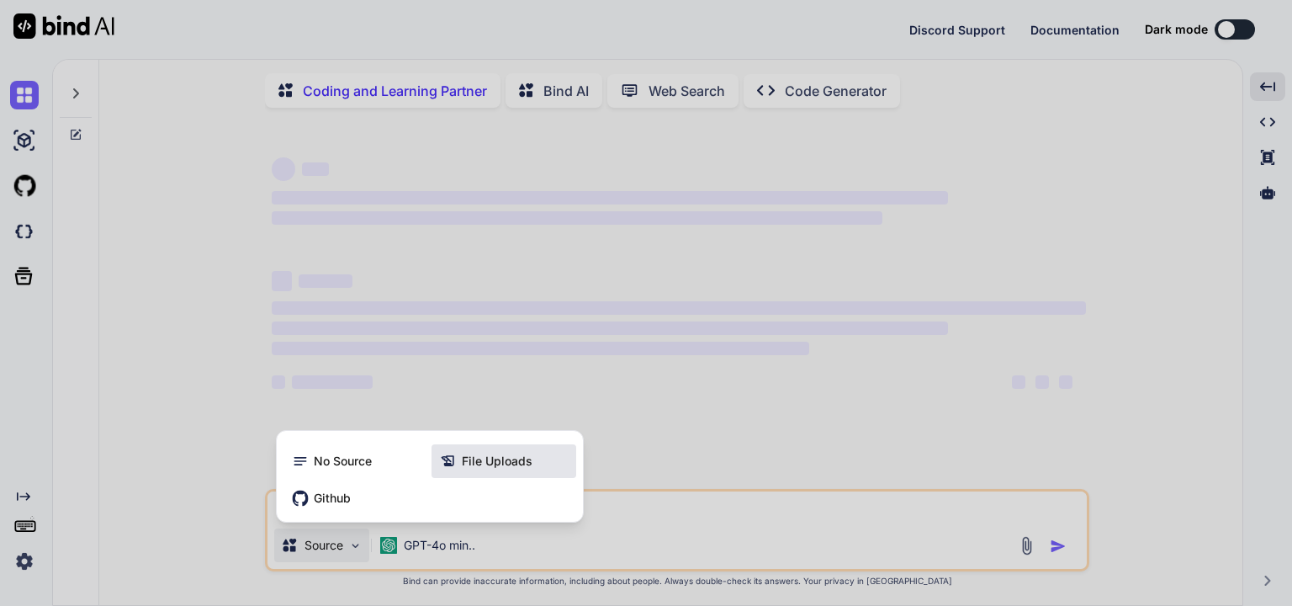
click at [512, 464] on span "File Uploads" at bounding box center [497, 460] width 71 height 17
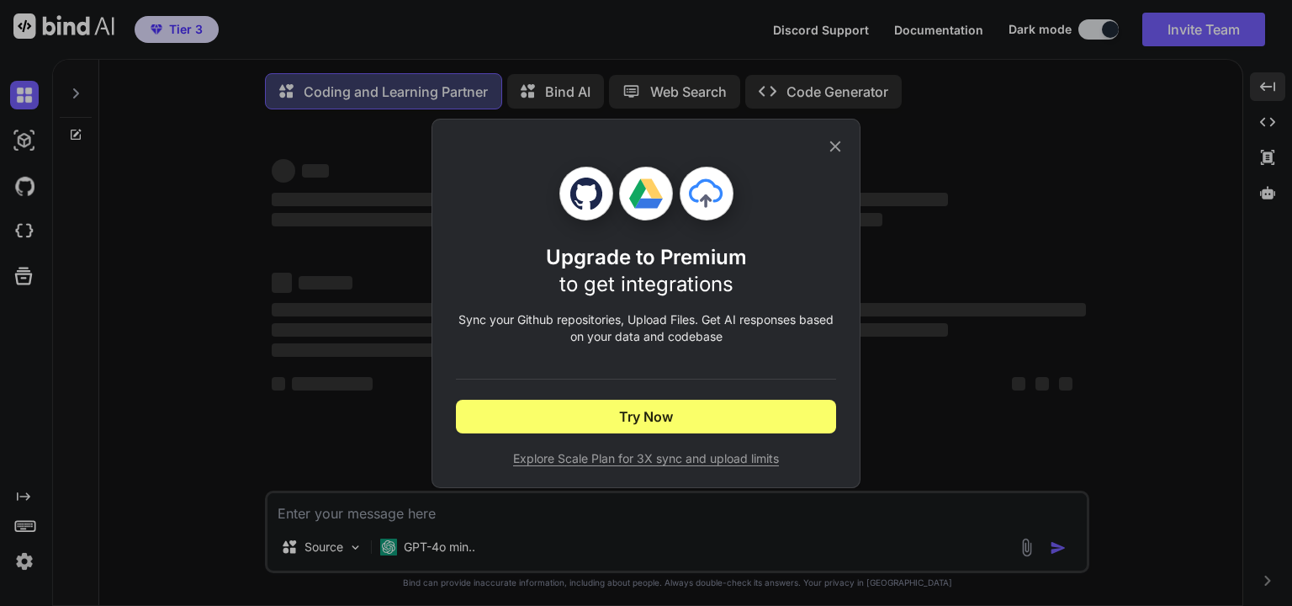
click at [843, 148] on icon at bounding box center [835, 146] width 19 height 19
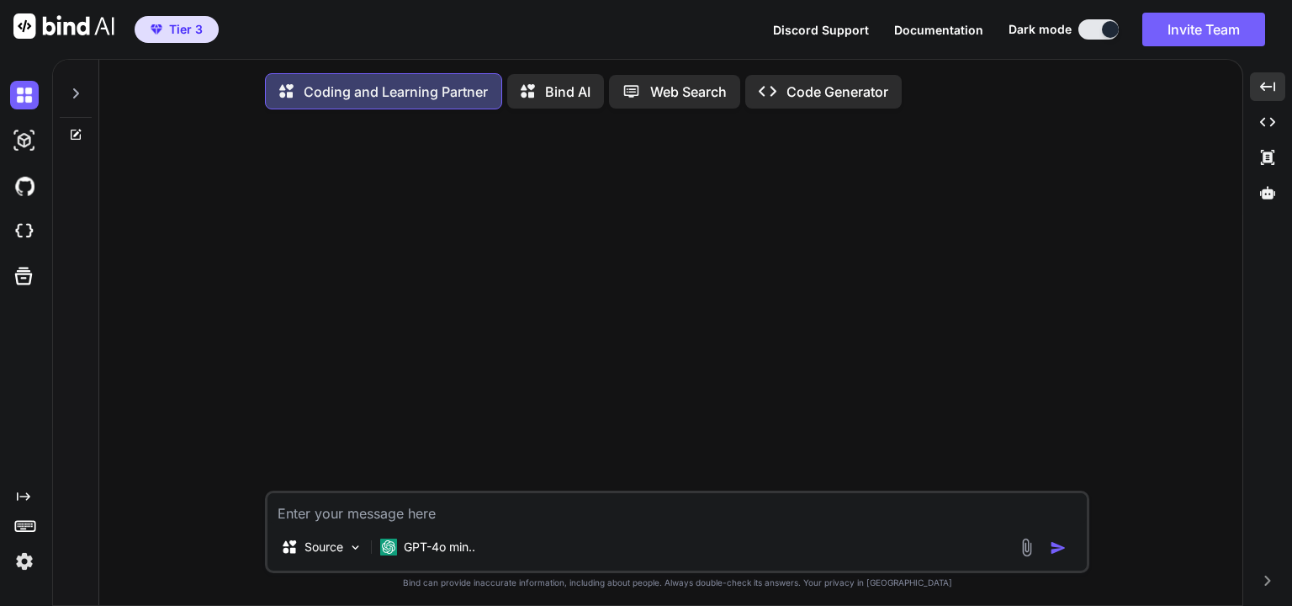
click at [249, 447] on div "Source GPT-4o min.. Created with Bind Always check its answers. Privacy in Bind…" at bounding box center [677, 366] width 1129 height 486
click at [1264, 193] on icon at bounding box center [1267, 192] width 15 height 13
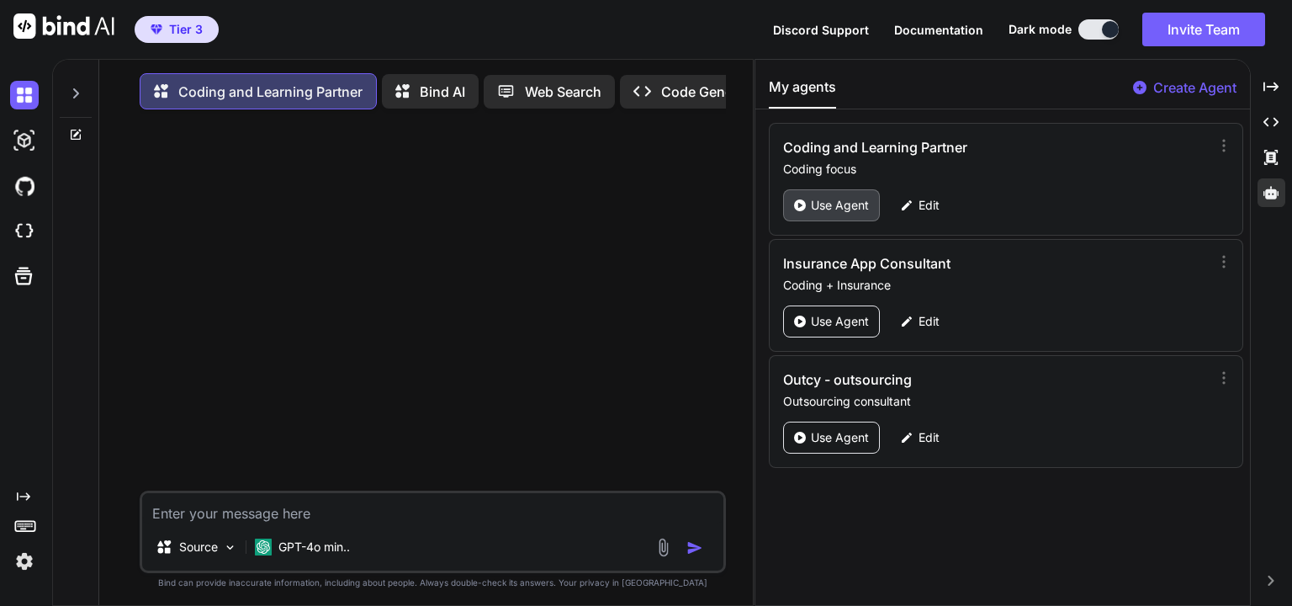
click at [824, 197] on p "Use Agent" at bounding box center [840, 205] width 58 height 17
click at [1272, 87] on icon "Created with Pixso." at bounding box center [1270, 86] width 15 height 15
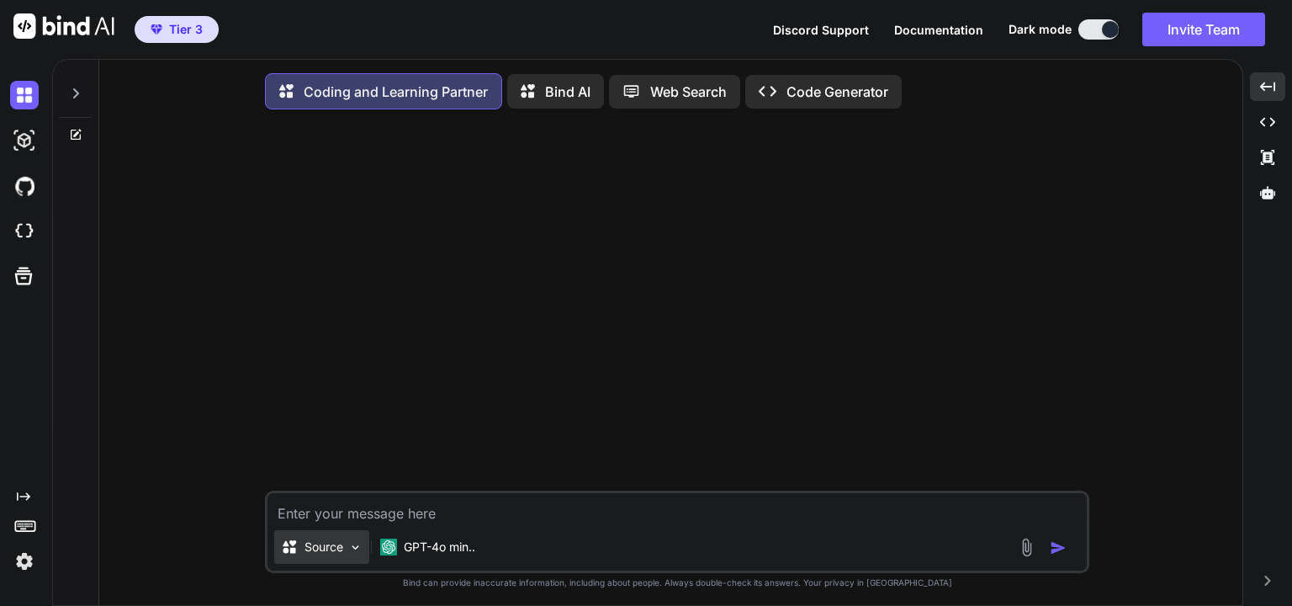
click at [357, 554] on img at bounding box center [355, 547] width 14 height 14
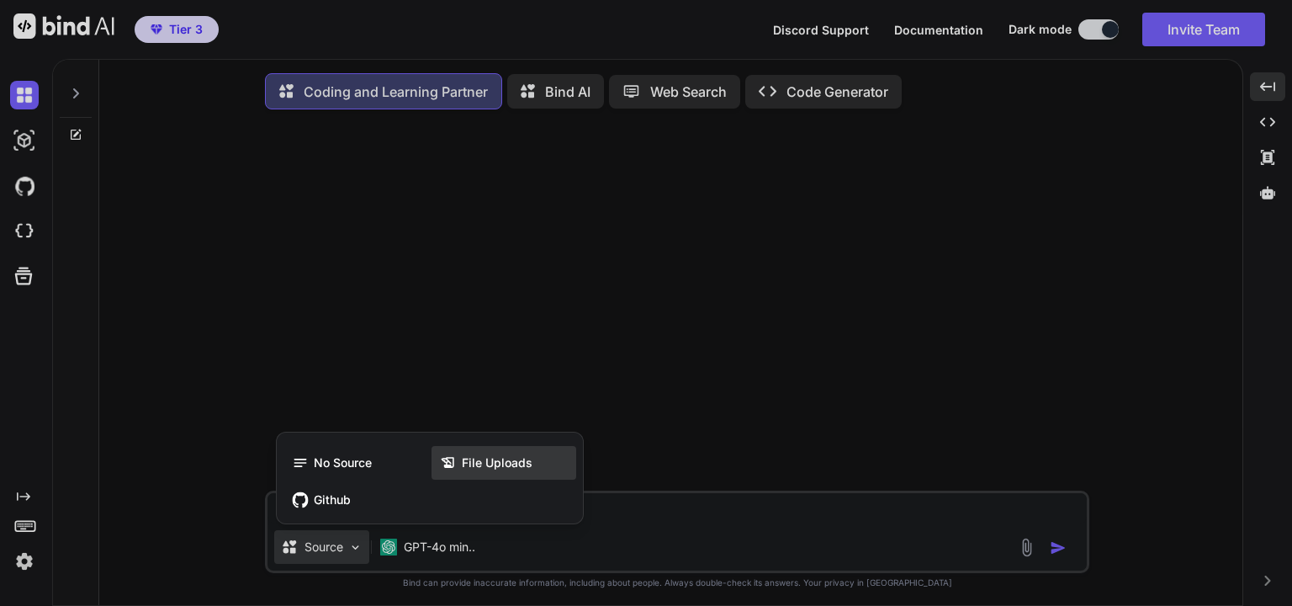
click at [532, 460] on div "File Uploads" at bounding box center [503, 463] width 145 height 34
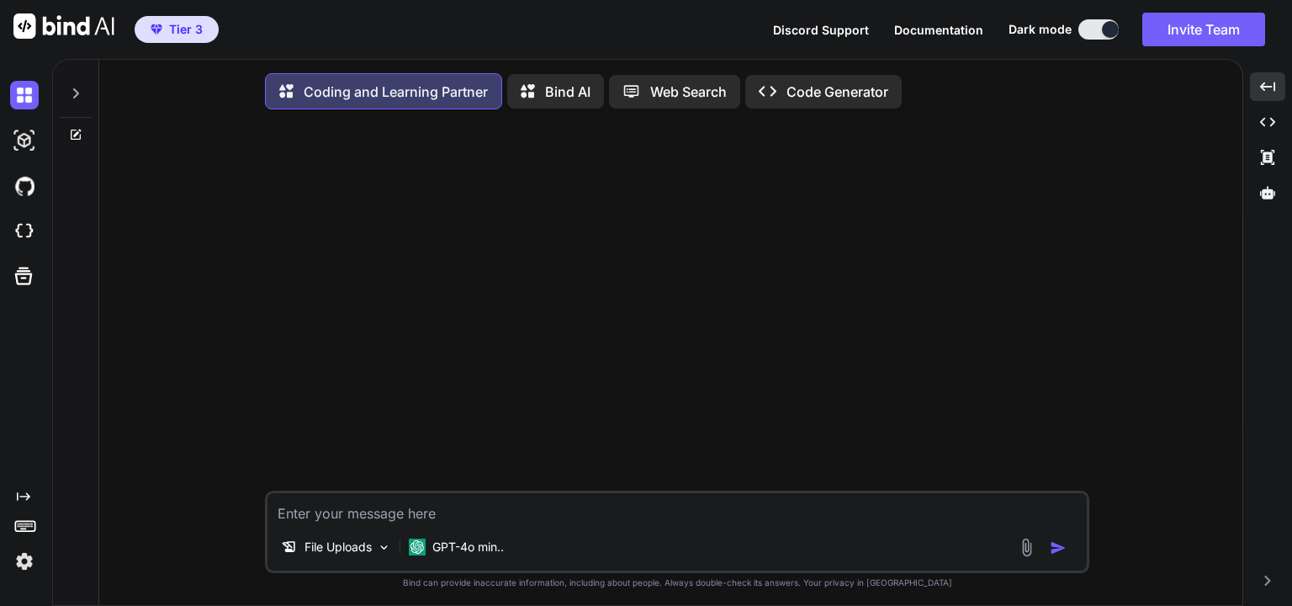
click at [77, 91] on icon at bounding box center [76, 93] width 6 height 10
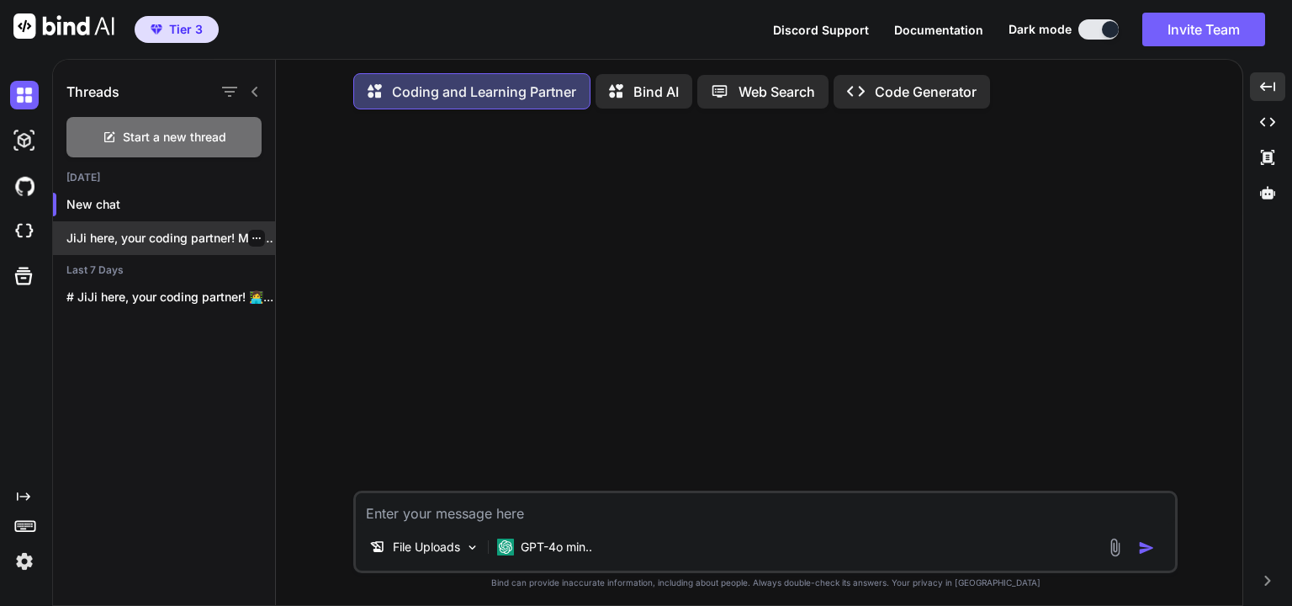
click at [194, 240] on p "JiJi here, your coding partner! Mong, let's..." at bounding box center [170, 238] width 209 height 17
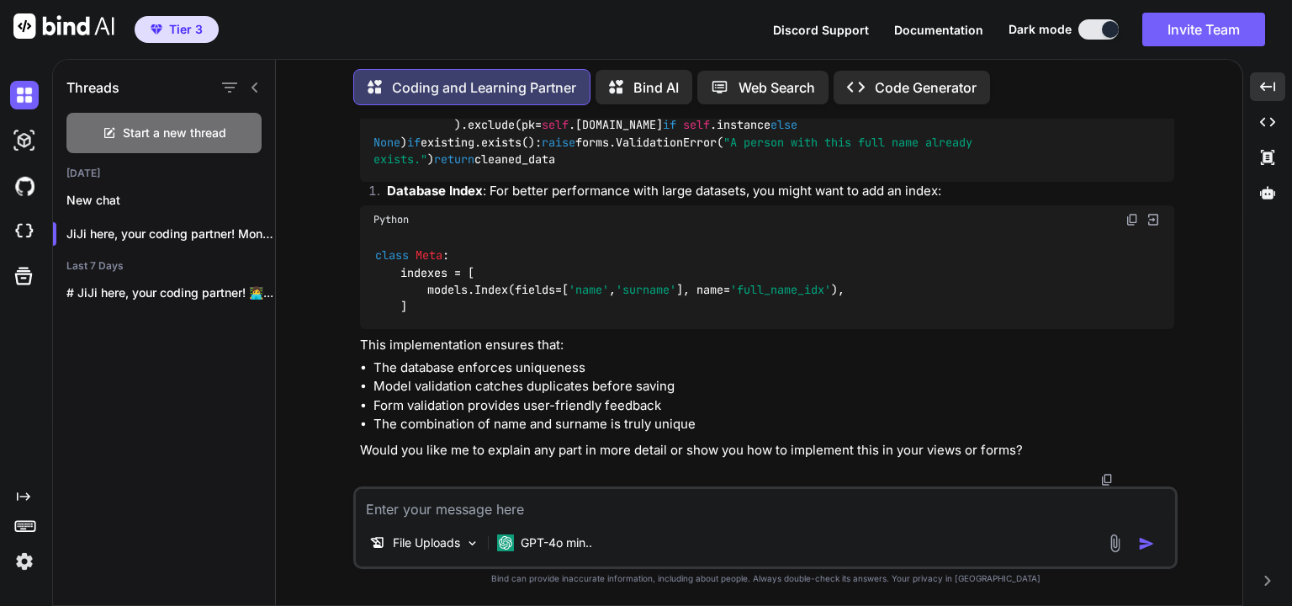
scroll to position [13530, 0]
